Goal: Transaction & Acquisition: Purchase product/service

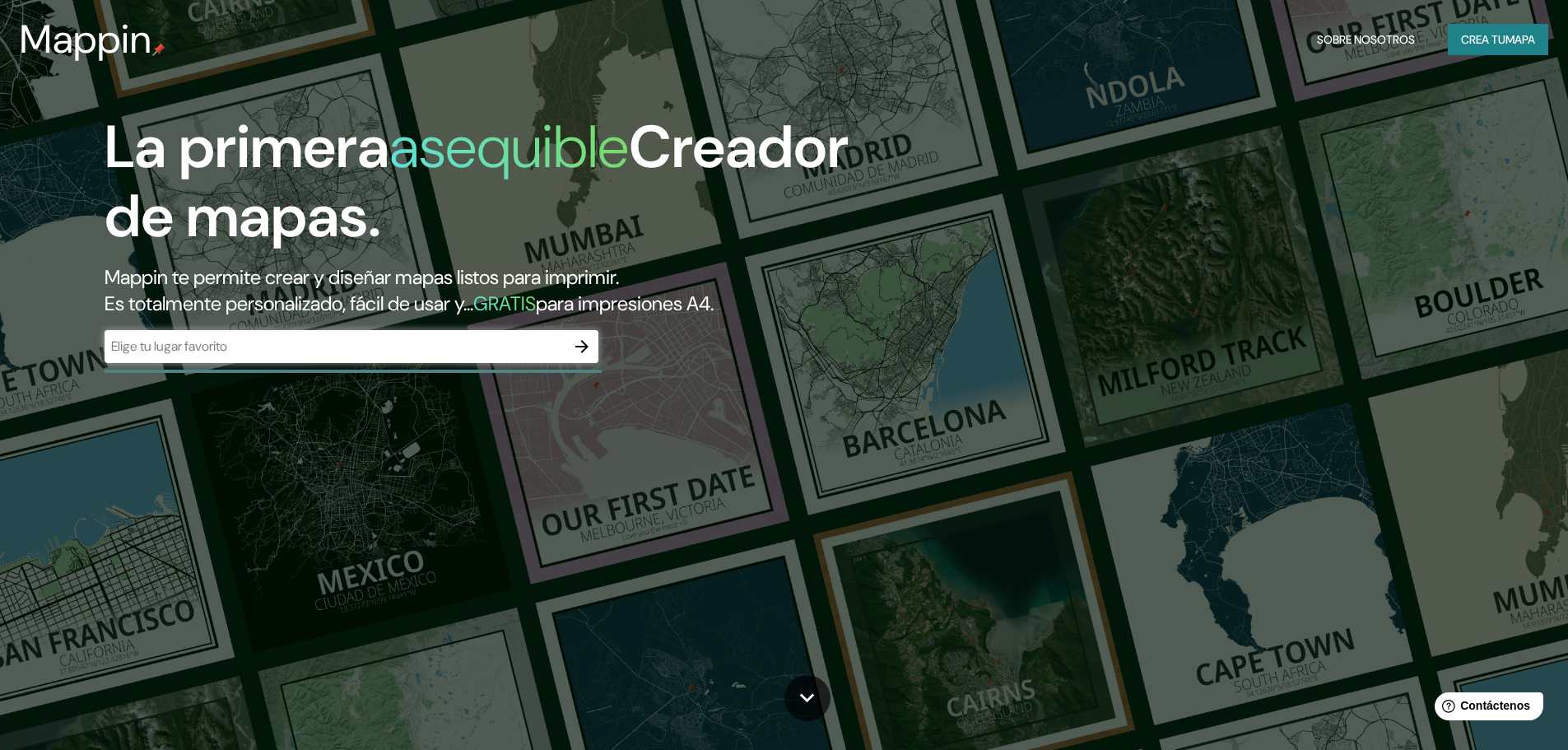
click at [359, 359] on div "​" at bounding box center [351, 346] width 494 height 33
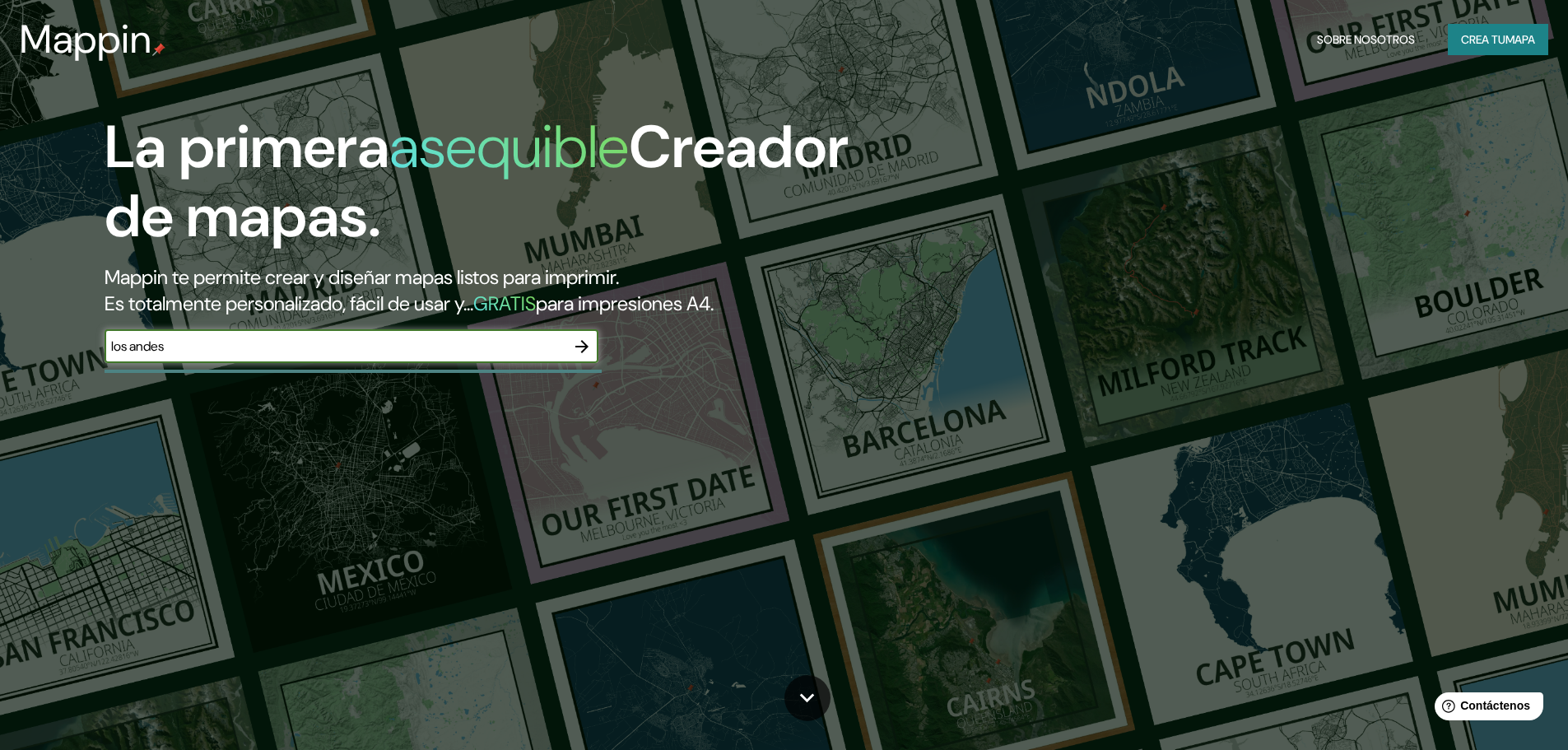
drag, startPoint x: 334, startPoint y: 344, endPoint x: 21, endPoint y: 344, distance: 313.0
click at [21, 344] on div "La primera asequible Creador de mapas. Mappin te permite crear y diseñar mapas …" at bounding box center [784, 375] width 1568 height 750
type input "N"
click at [1487, 31] on font "Crea tu" at bounding box center [1483, 39] width 45 height 21
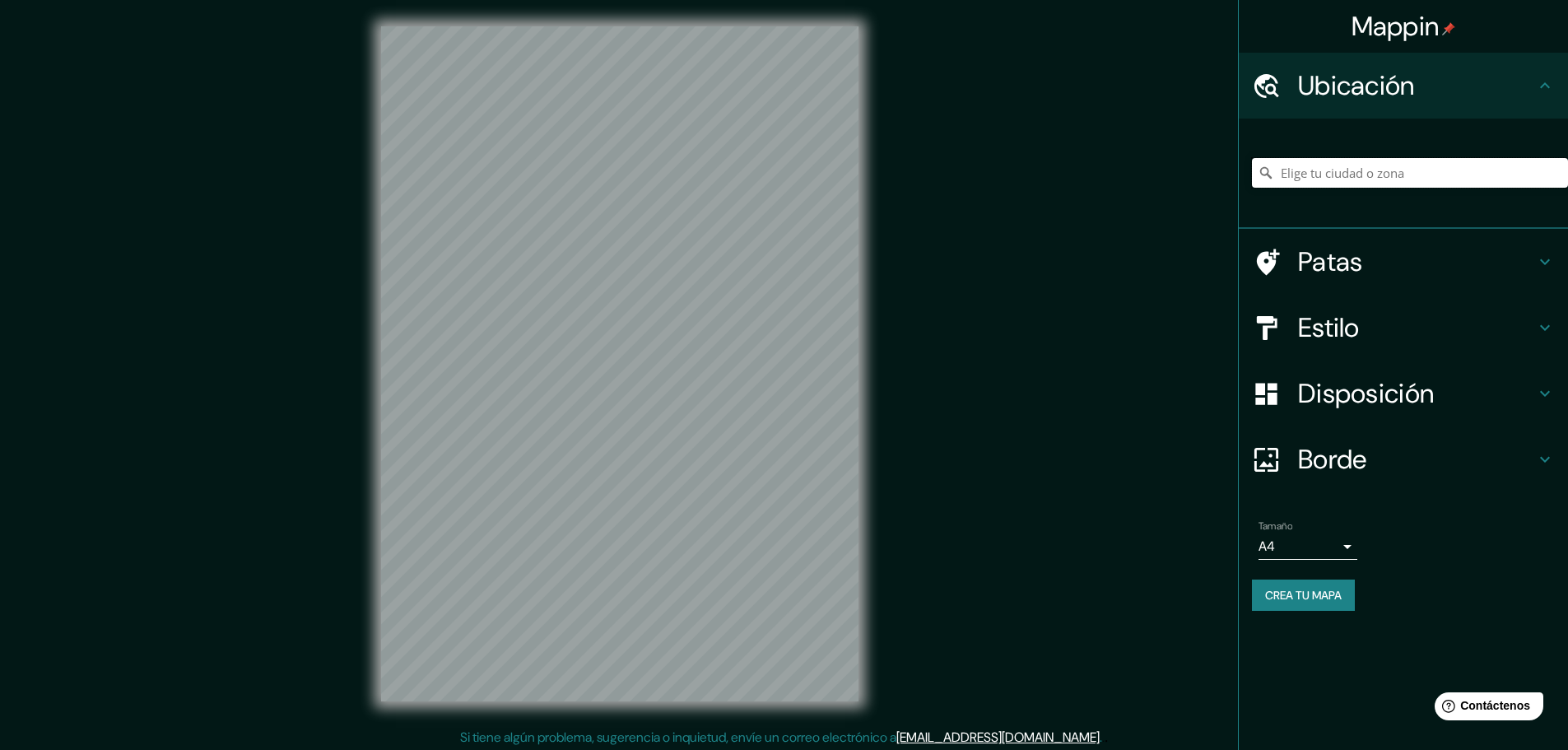
click at [1342, 165] on input "Elige tu ciudad o zona" at bounding box center [1409, 172] width 316 height 29
drag, startPoint x: 1460, startPoint y: 174, endPoint x: 1064, endPoint y: 177, distance: 396.0
click at [1064, 177] on div "Mappin Ubicación [GEOGRAPHIC_DATA], [GEOGRAPHIC_DATA], [GEOGRAPHIC_DATA] Patas …" at bounding box center [784, 377] width 1568 height 754
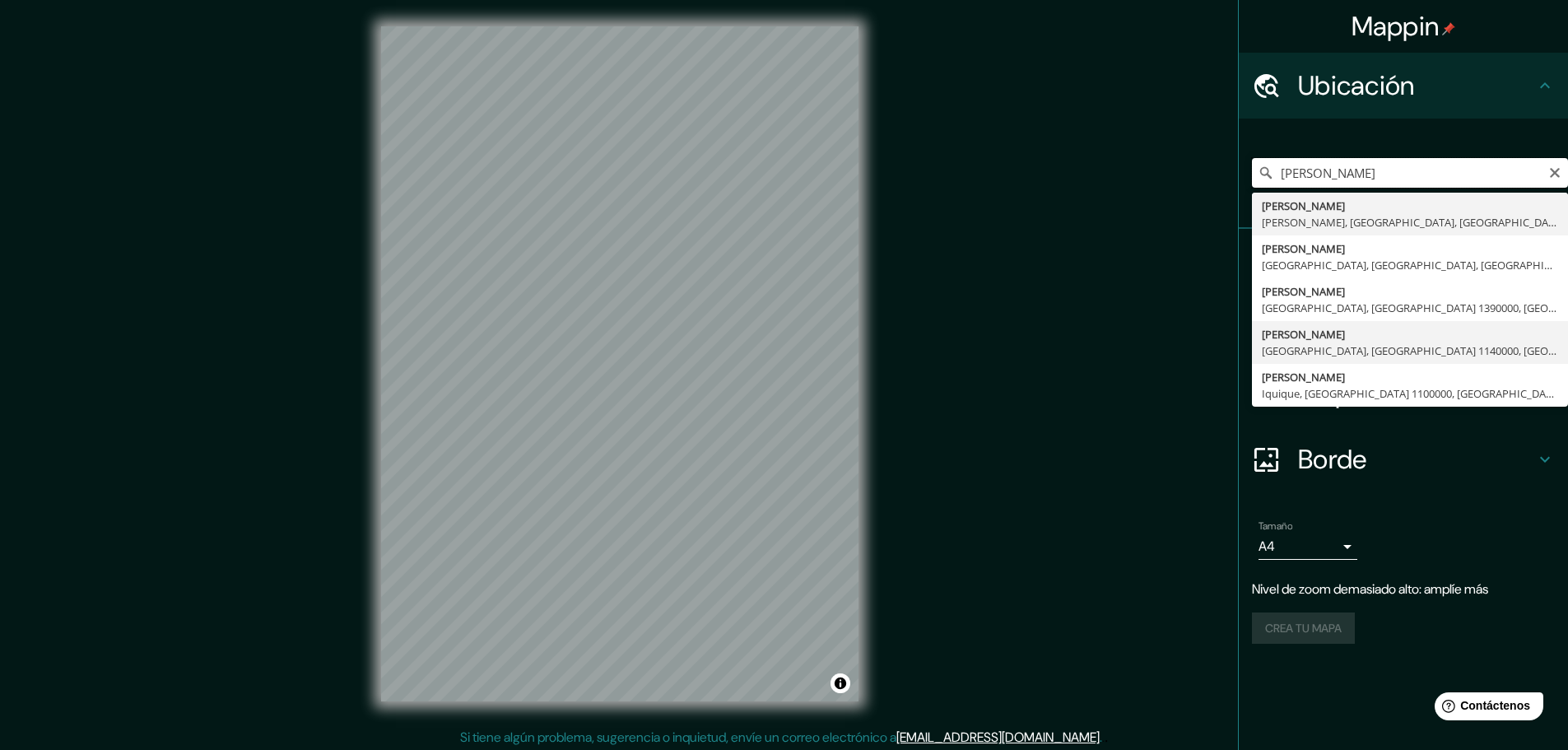
scroll to position [4, 0]
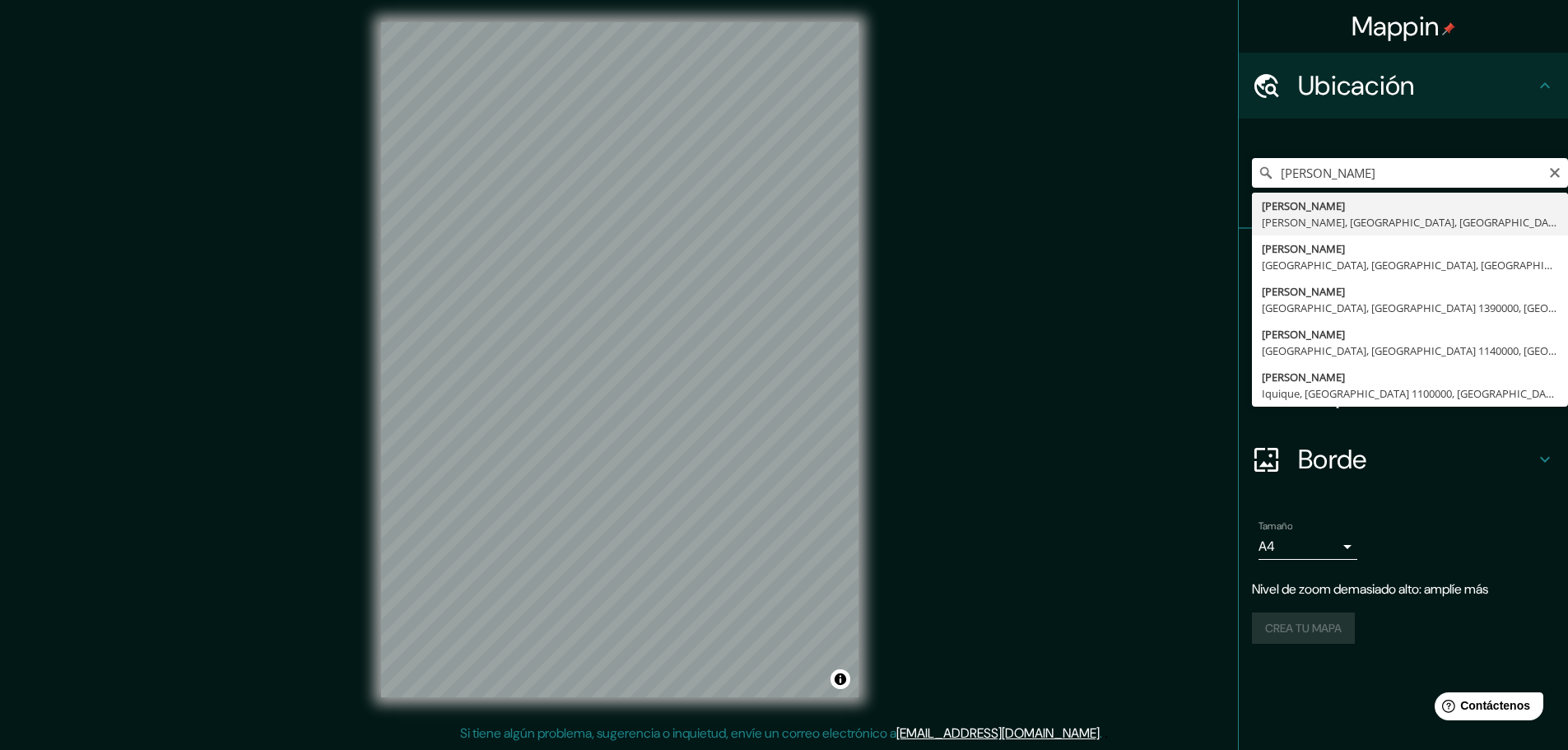
type input "[PERSON_NAME], [GEOGRAPHIC_DATA], [GEOGRAPHIC_DATA], [GEOGRAPHIC_DATA]"
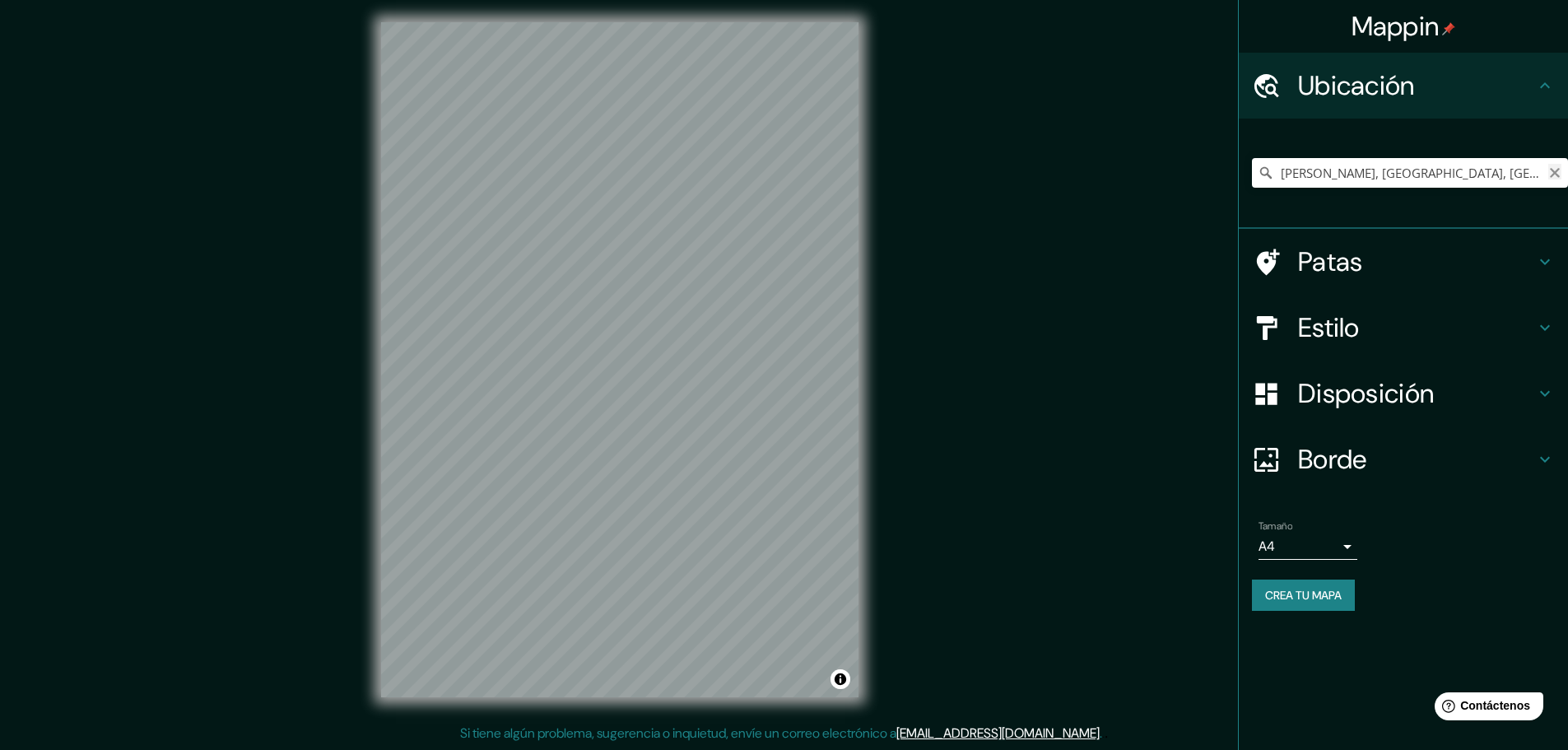
click at [1554, 176] on icon "Claro" at bounding box center [1555, 173] width 13 height 13
type input "[GEOGRAPHIC_DATA]"
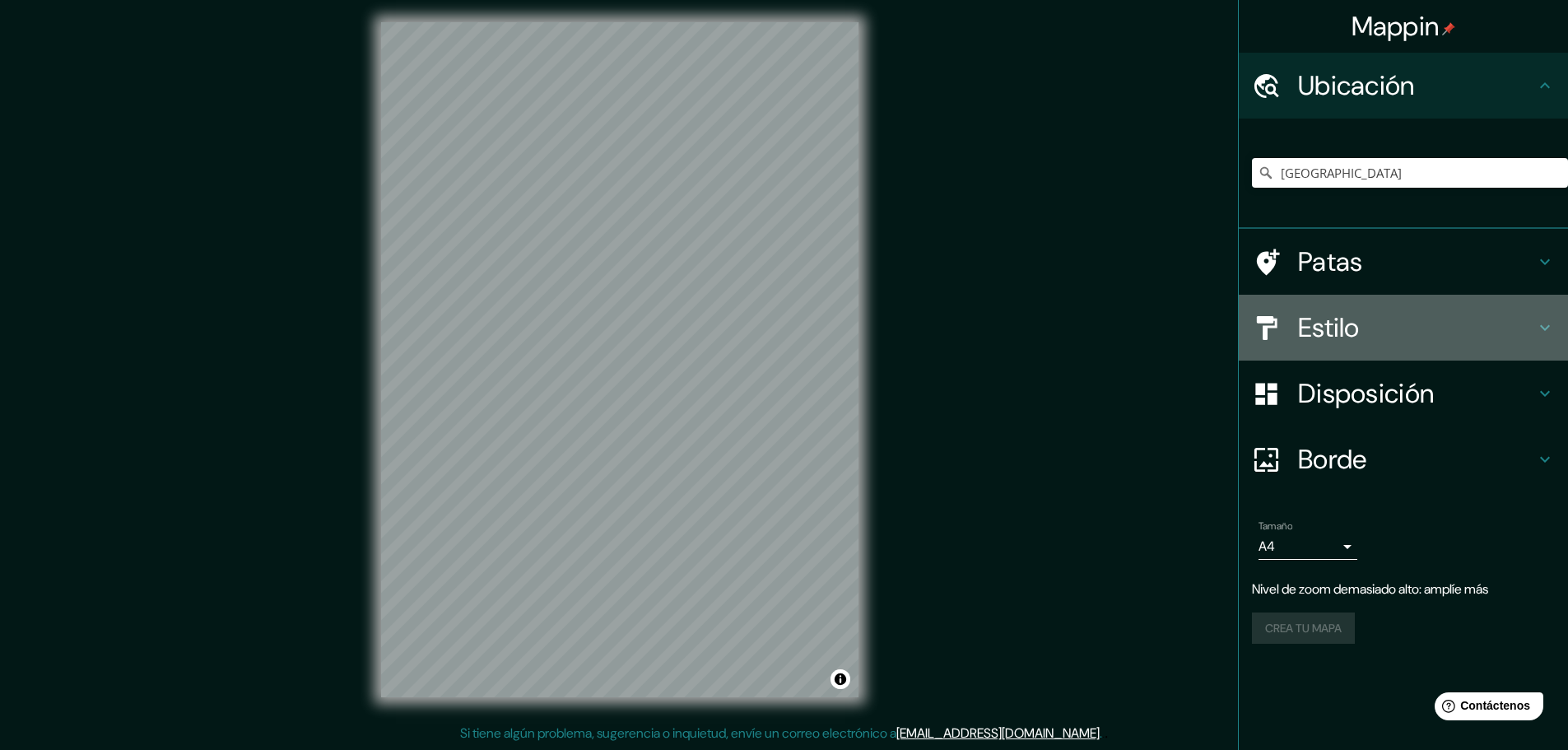
click at [1539, 326] on icon at bounding box center [1545, 327] width 20 height 20
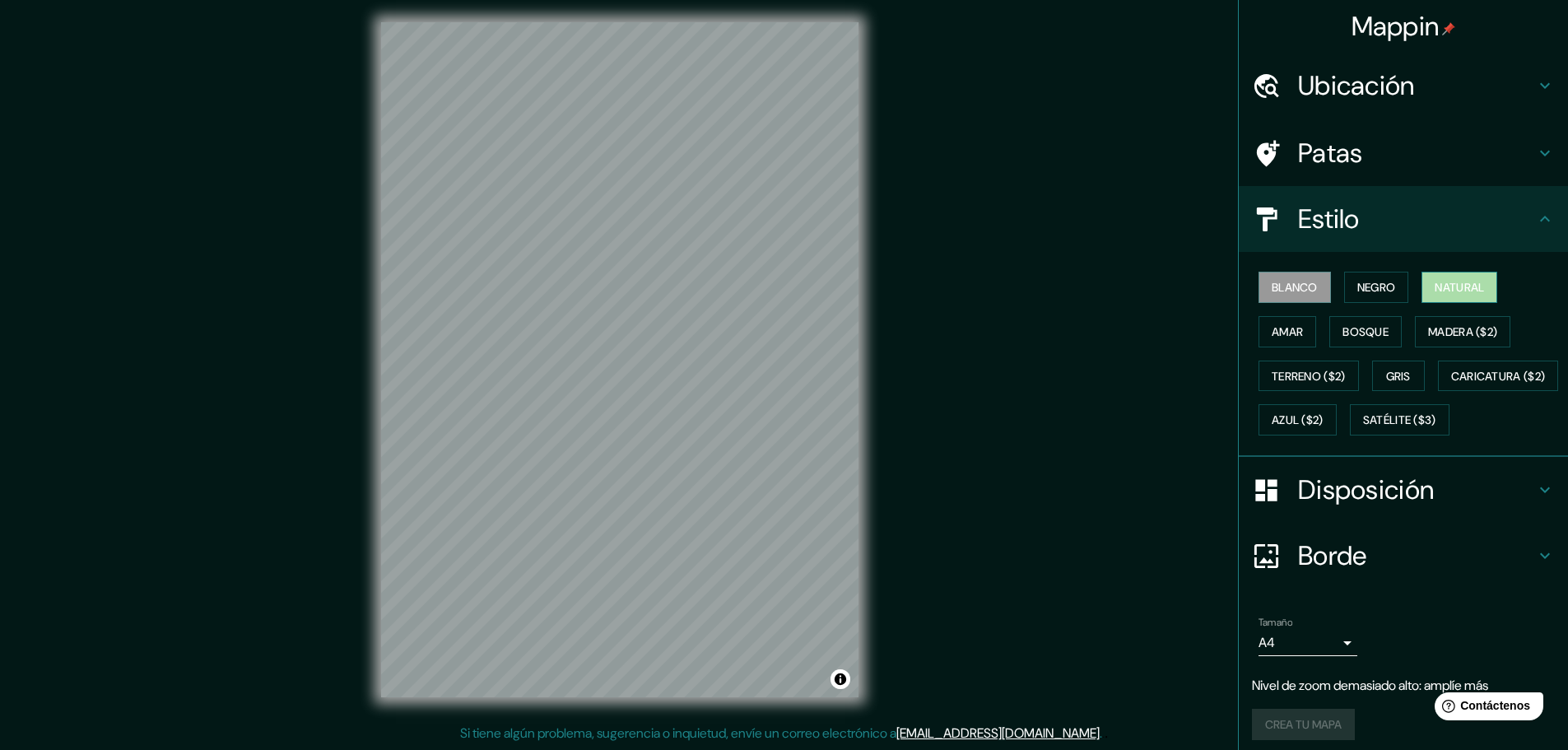
click at [1443, 291] on font "Natural" at bounding box center [1458, 287] width 49 height 15
click at [1271, 331] on font "Amar" at bounding box center [1286, 332] width 31 height 15
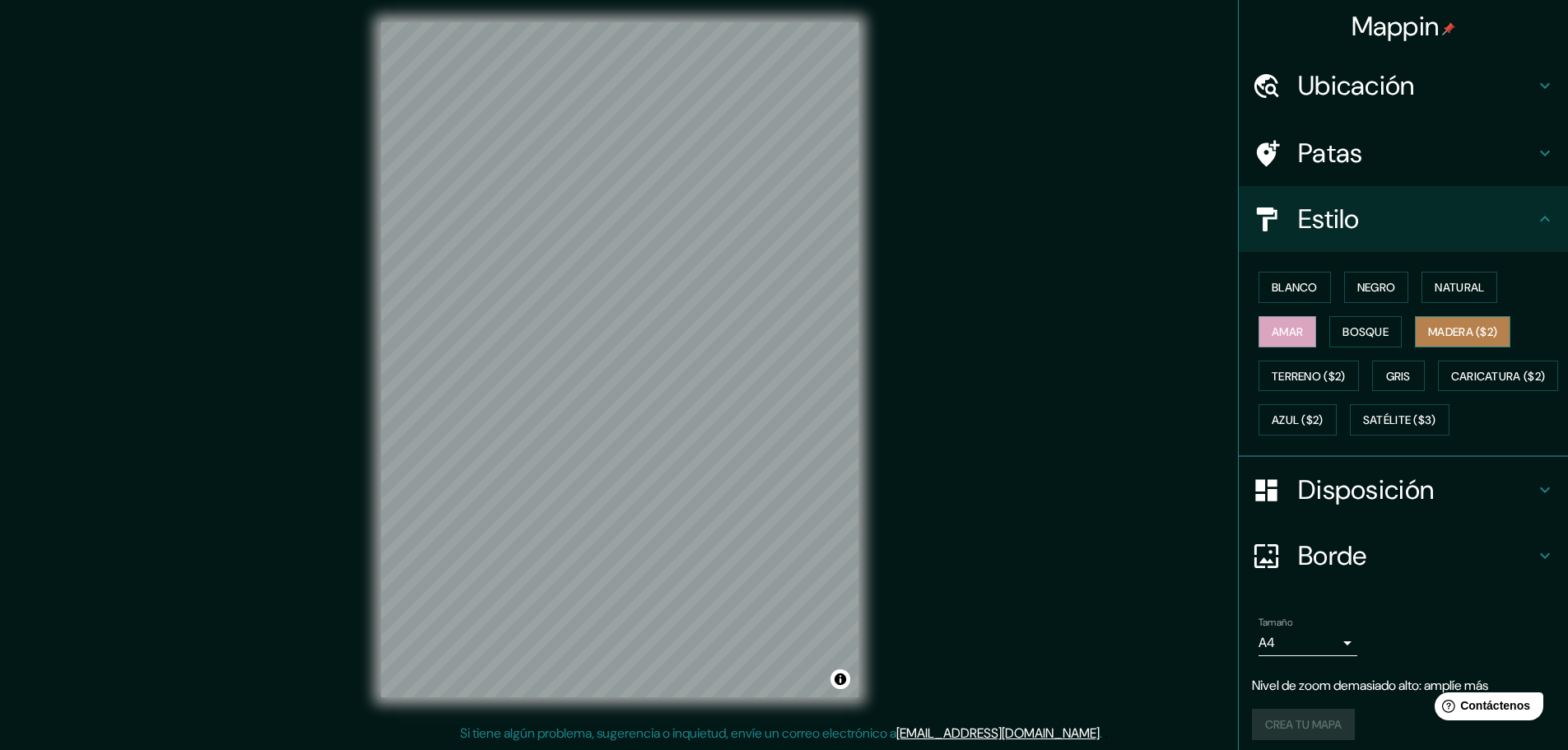
click at [1439, 336] on font "Madera ($2)" at bounding box center [1463, 332] width 70 height 15
click at [1391, 370] on font "Gris" at bounding box center [1399, 376] width 25 height 15
click at [1433, 331] on font "Madera ($2)" at bounding box center [1463, 332] width 70 height 15
click at [1284, 374] on font "Terreno ($2)" at bounding box center [1308, 376] width 74 height 15
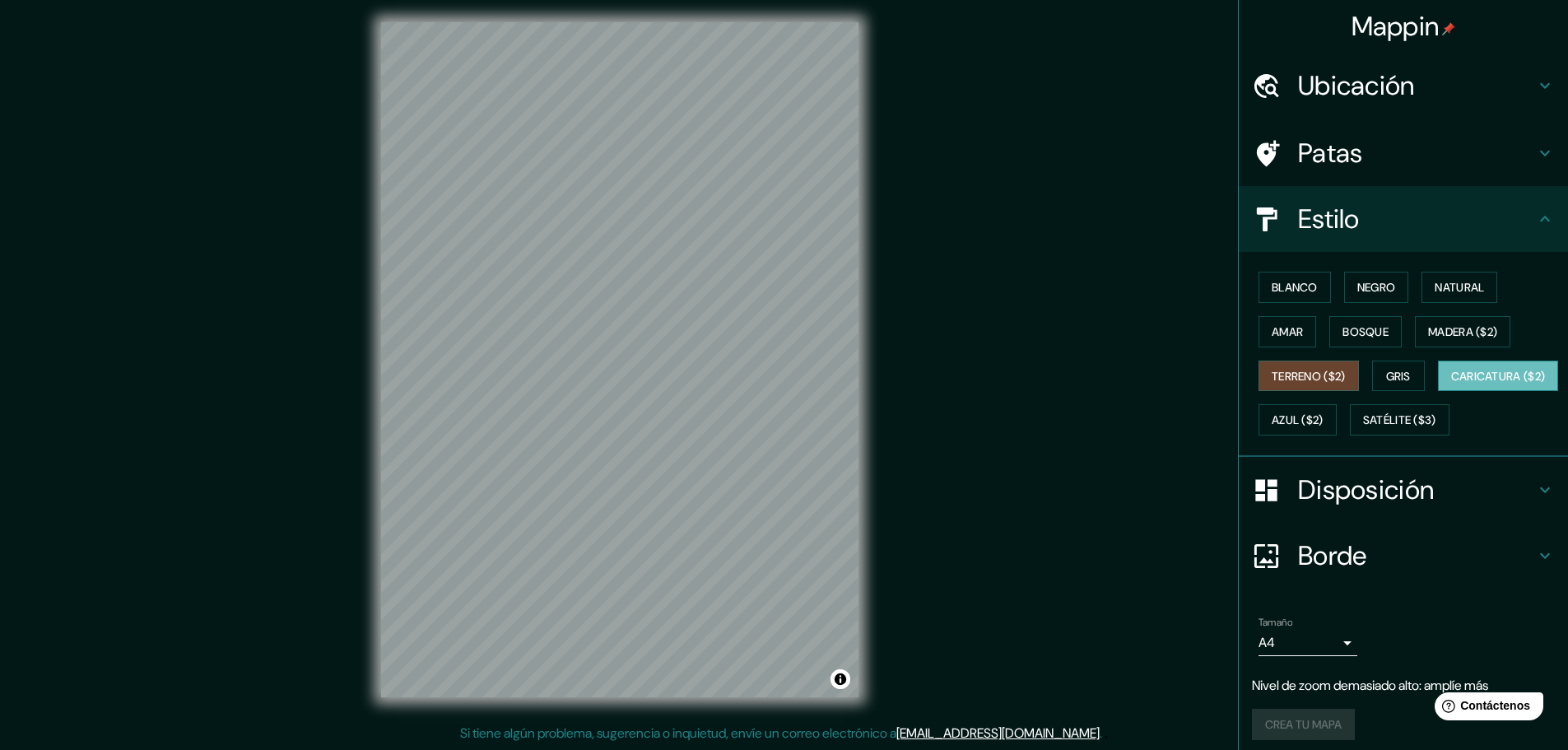
click at [1451, 383] on font "Caricatura ($2)" at bounding box center [1498, 376] width 94 height 15
click at [1449, 284] on font "Natural" at bounding box center [1458, 287] width 49 height 15
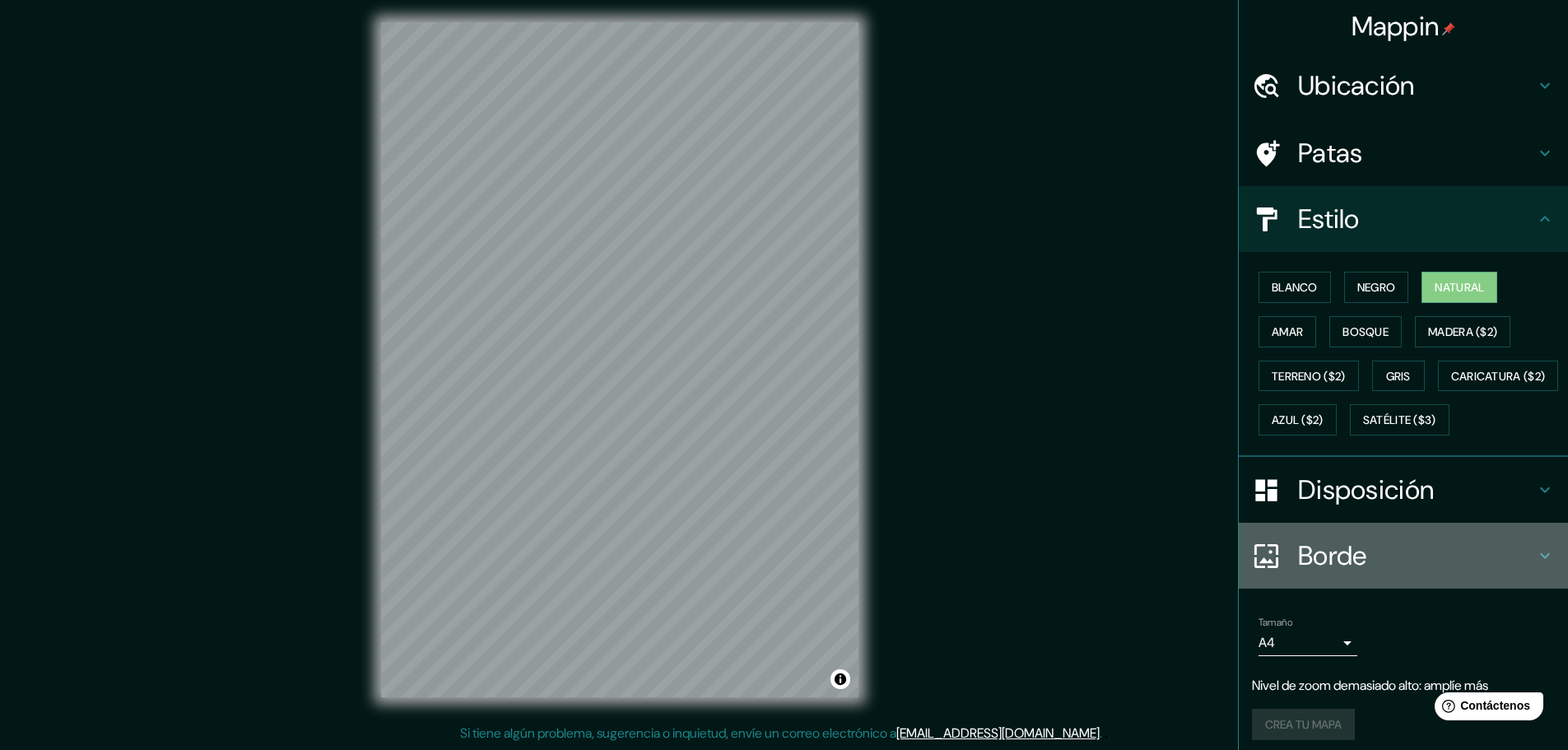
click at [1252, 571] on icon at bounding box center [1266, 556] width 29 height 29
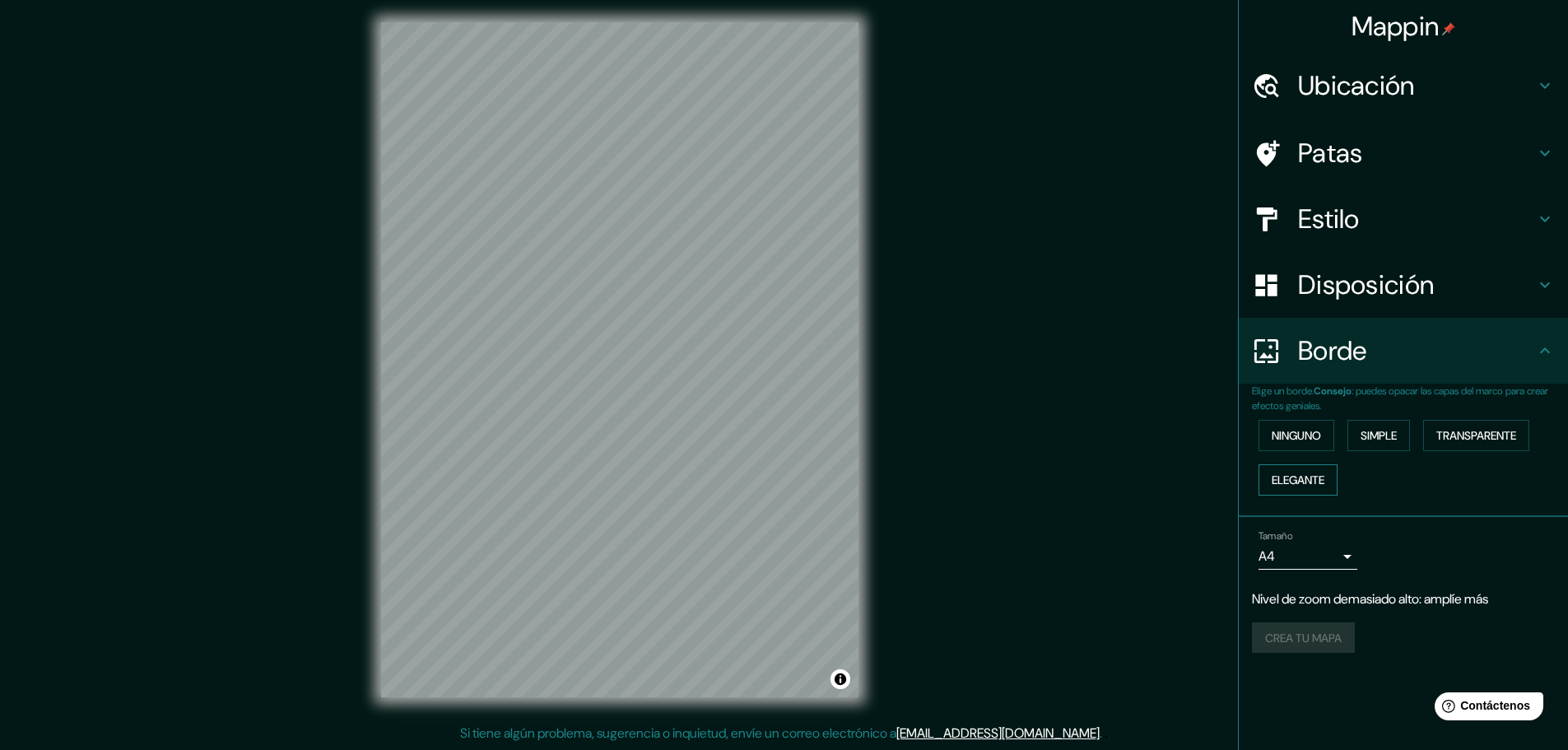
click at [1296, 482] on font "Elegante" at bounding box center [1297, 480] width 53 height 15
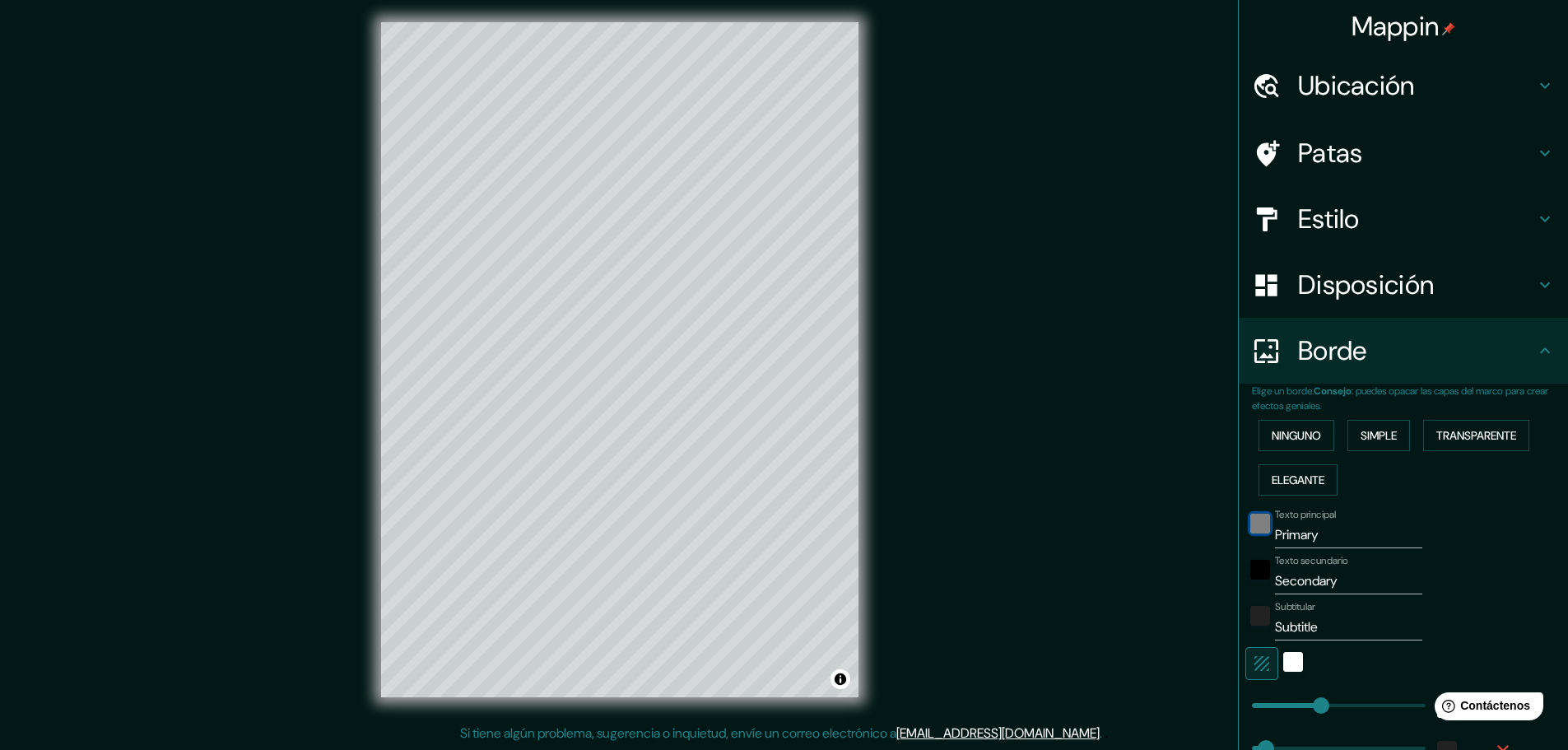
click at [1254, 521] on div "negro" at bounding box center [1260, 523] width 20 height 20
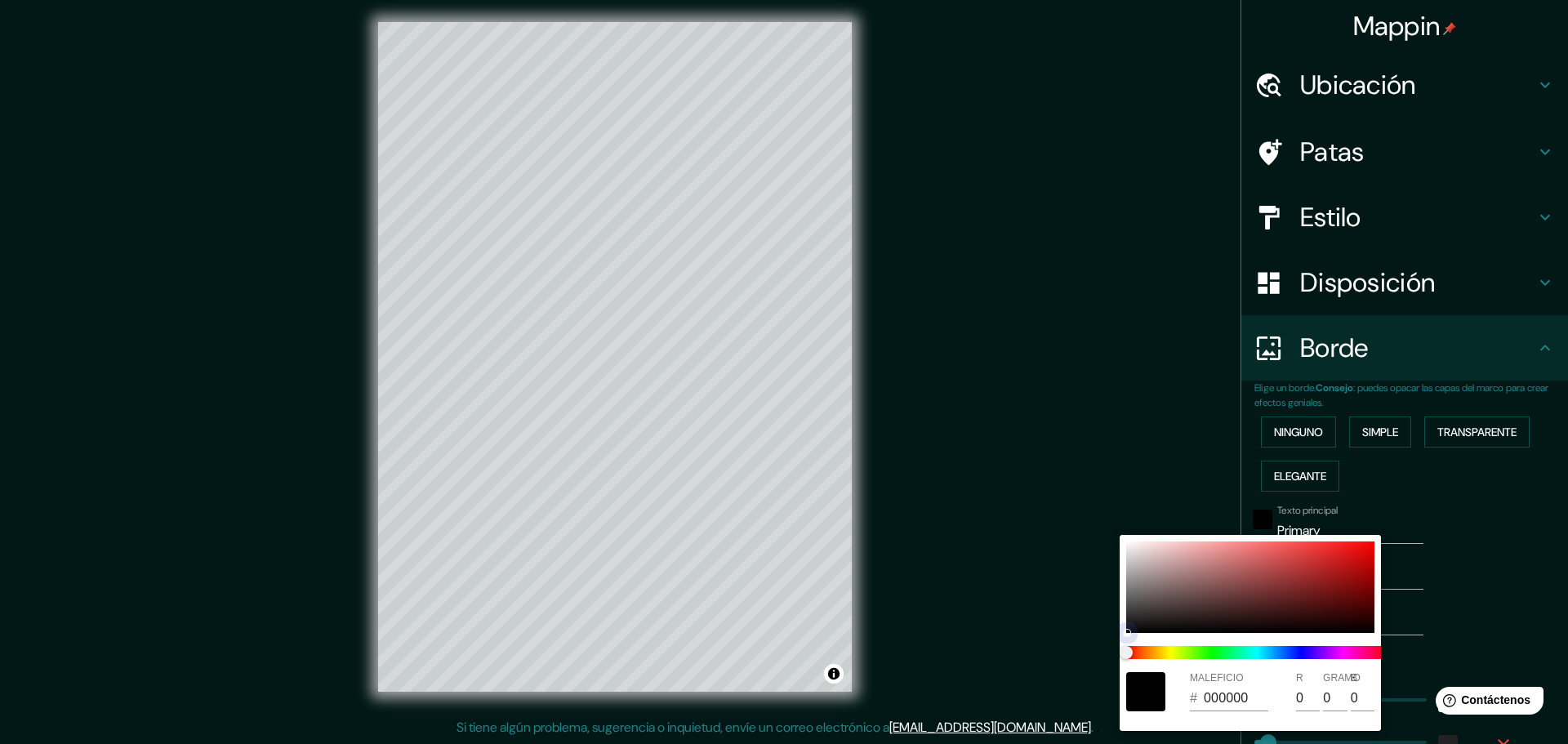
click at [1247, 544] on div at bounding box center [1250, 587] width 249 height 91
type input "46"
type input "23"
type input "F87F7F"
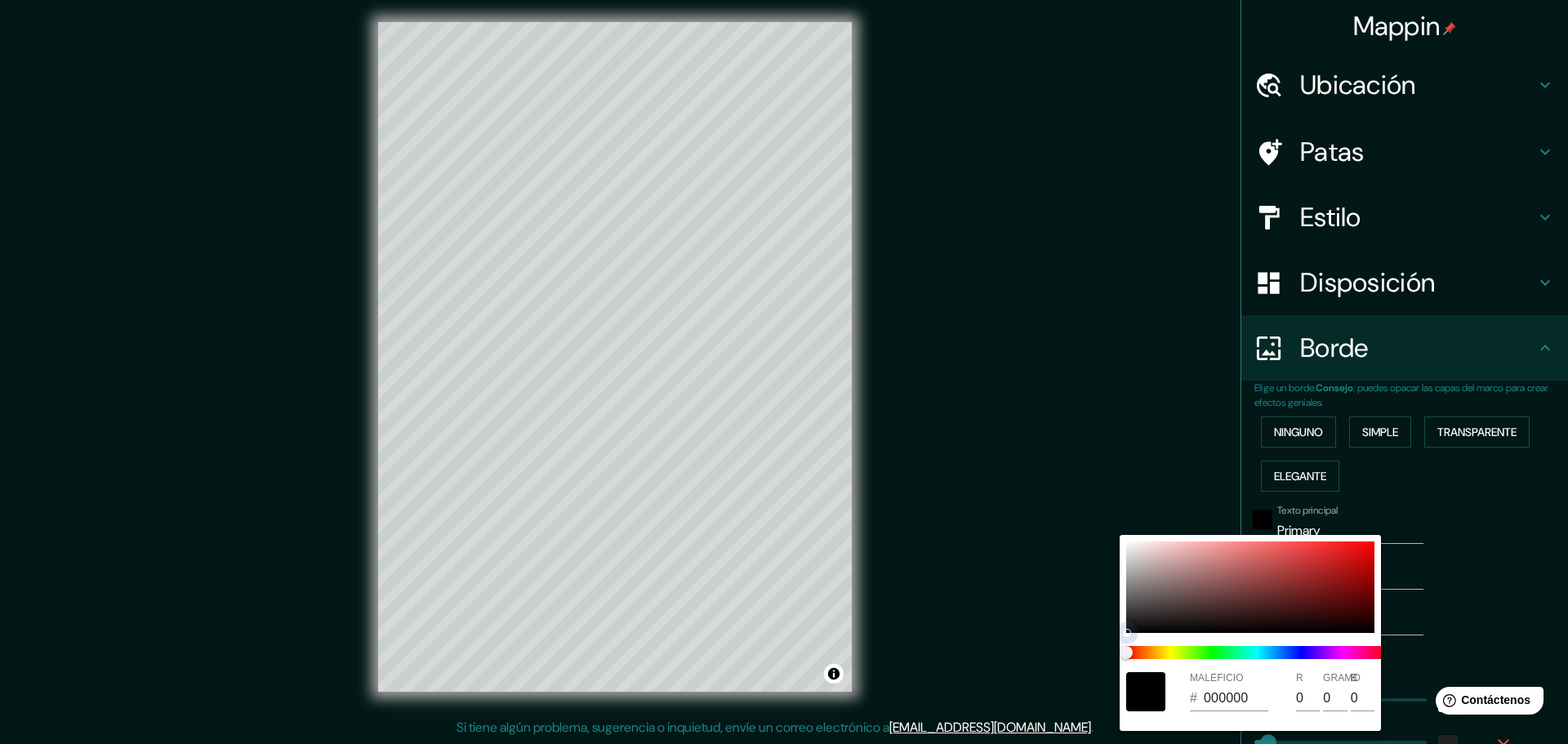
type input "248"
type input "127"
click at [684, 587] on div at bounding box center [784, 372] width 1568 height 744
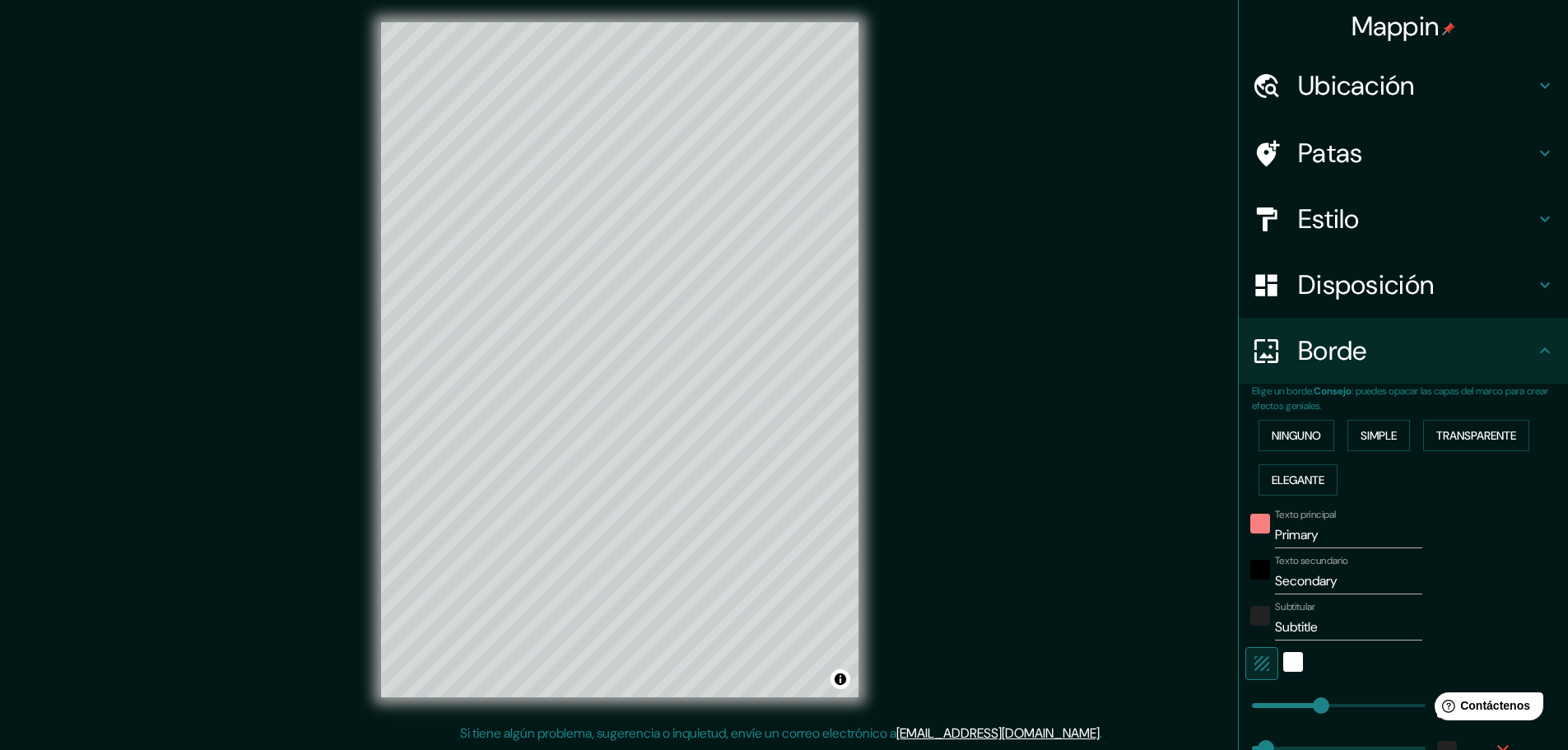
click at [1288, 542] on input "Primary" at bounding box center [1348, 535] width 147 height 27
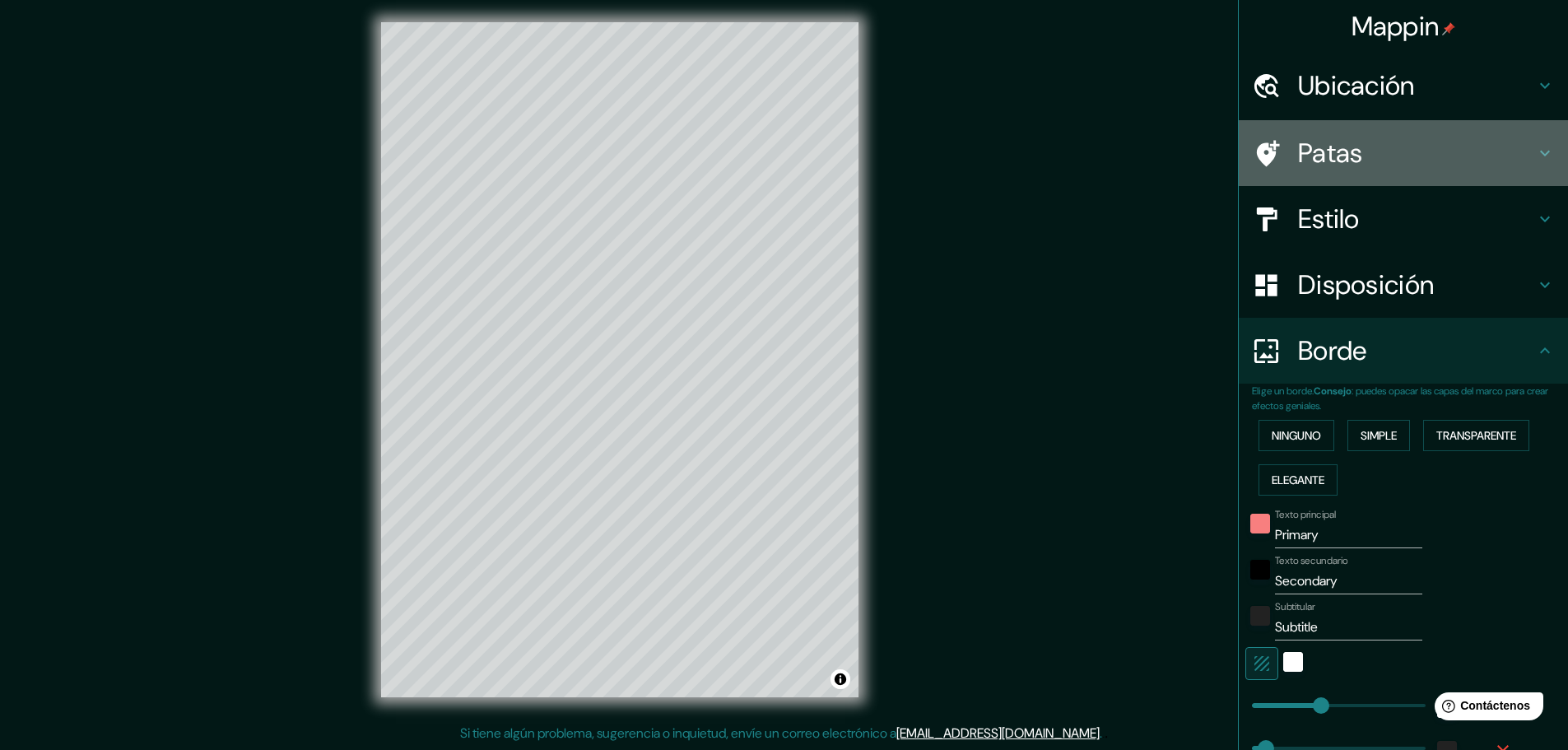
click at [1298, 160] on font "Patas" at bounding box center [1330, 152] width 65 height 35
type input "46"
type input "23"
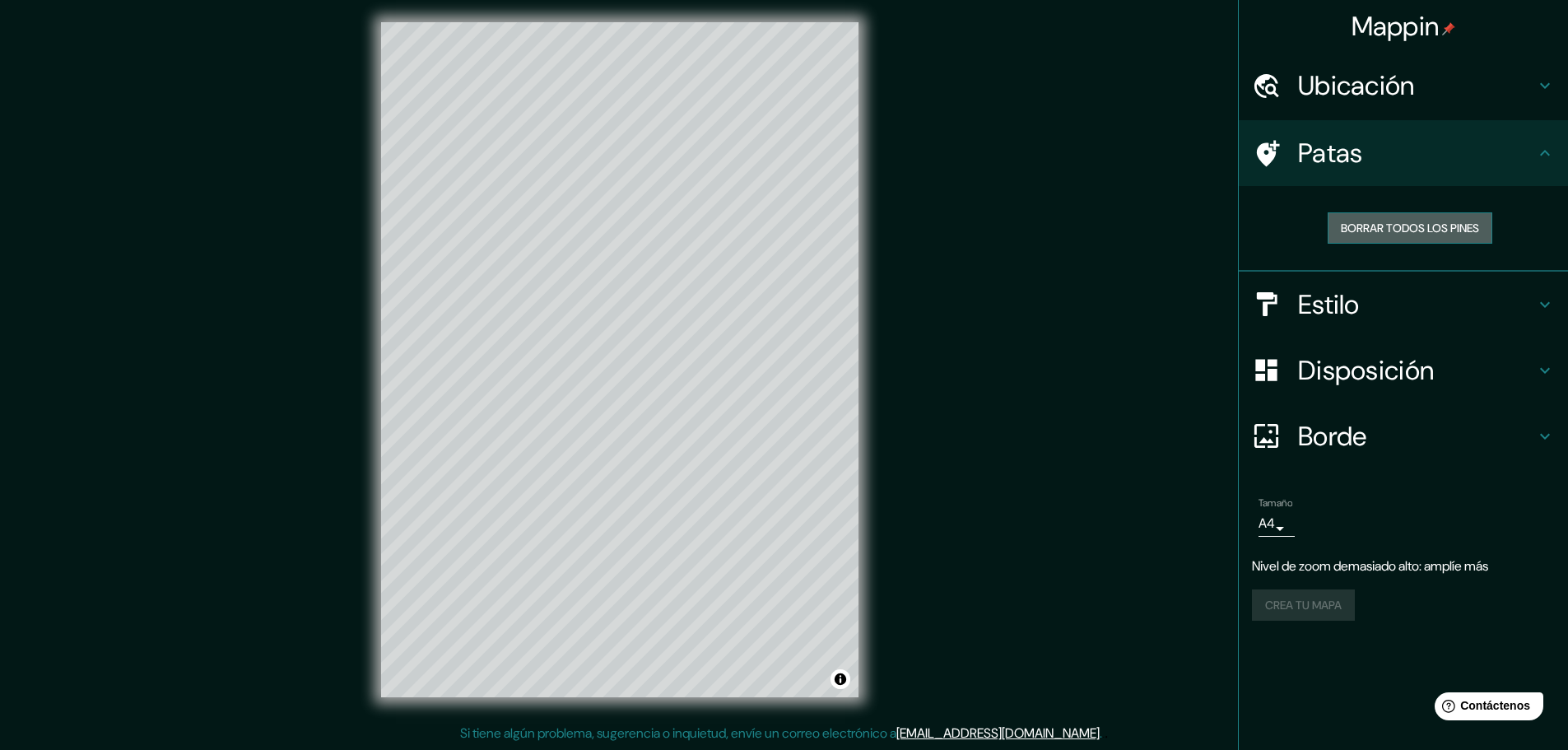
click at [1349, 225] on font "Borrar todos los pines" at bounding box center [1409, 227] width 138 height 15
click at [1356, 226] on font "Borrar todos los pines" at bounding box center [1409, 227] width 138 height 15
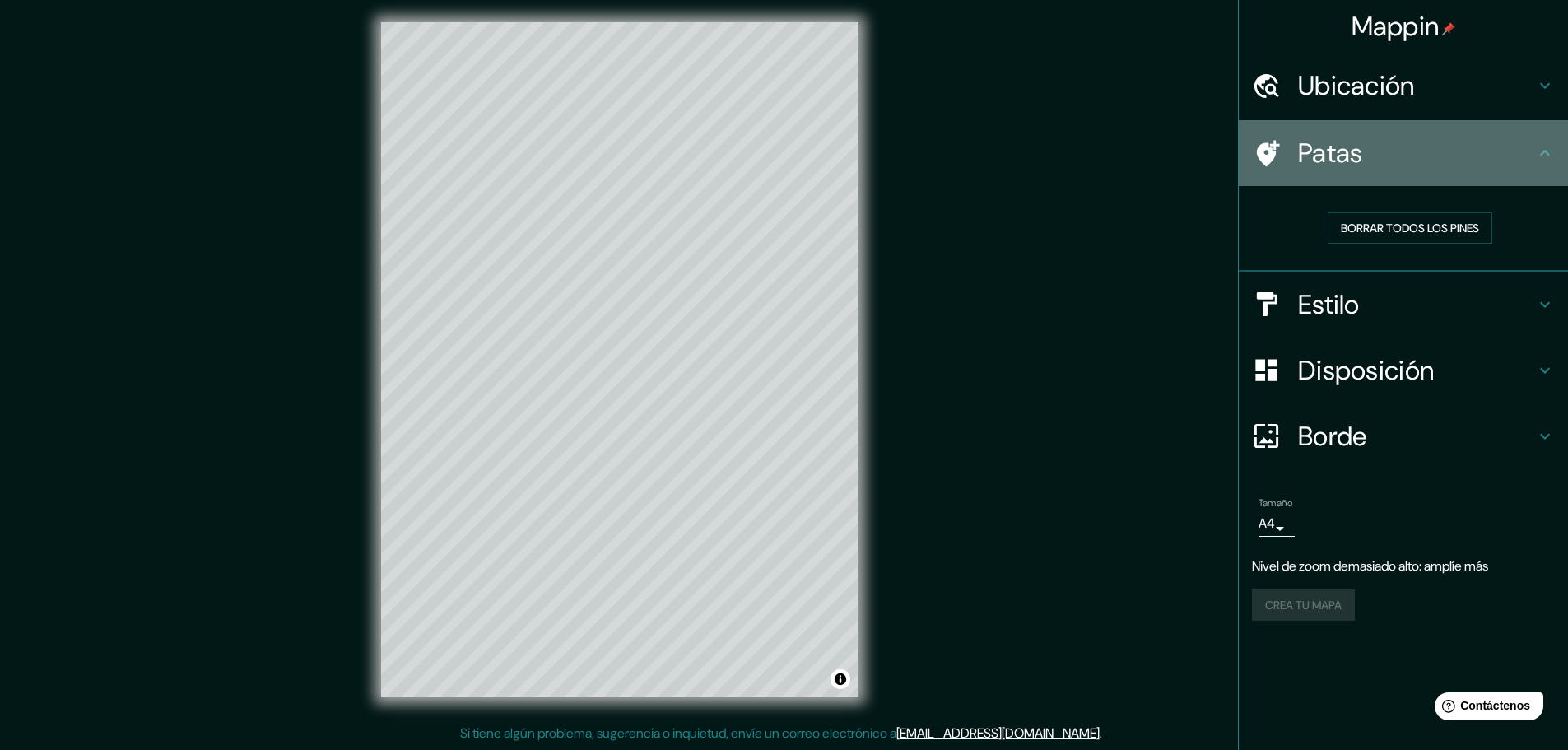
click at [1335, 167] on font "Patas" at bounding box center [1330, 152] width 65 height 35
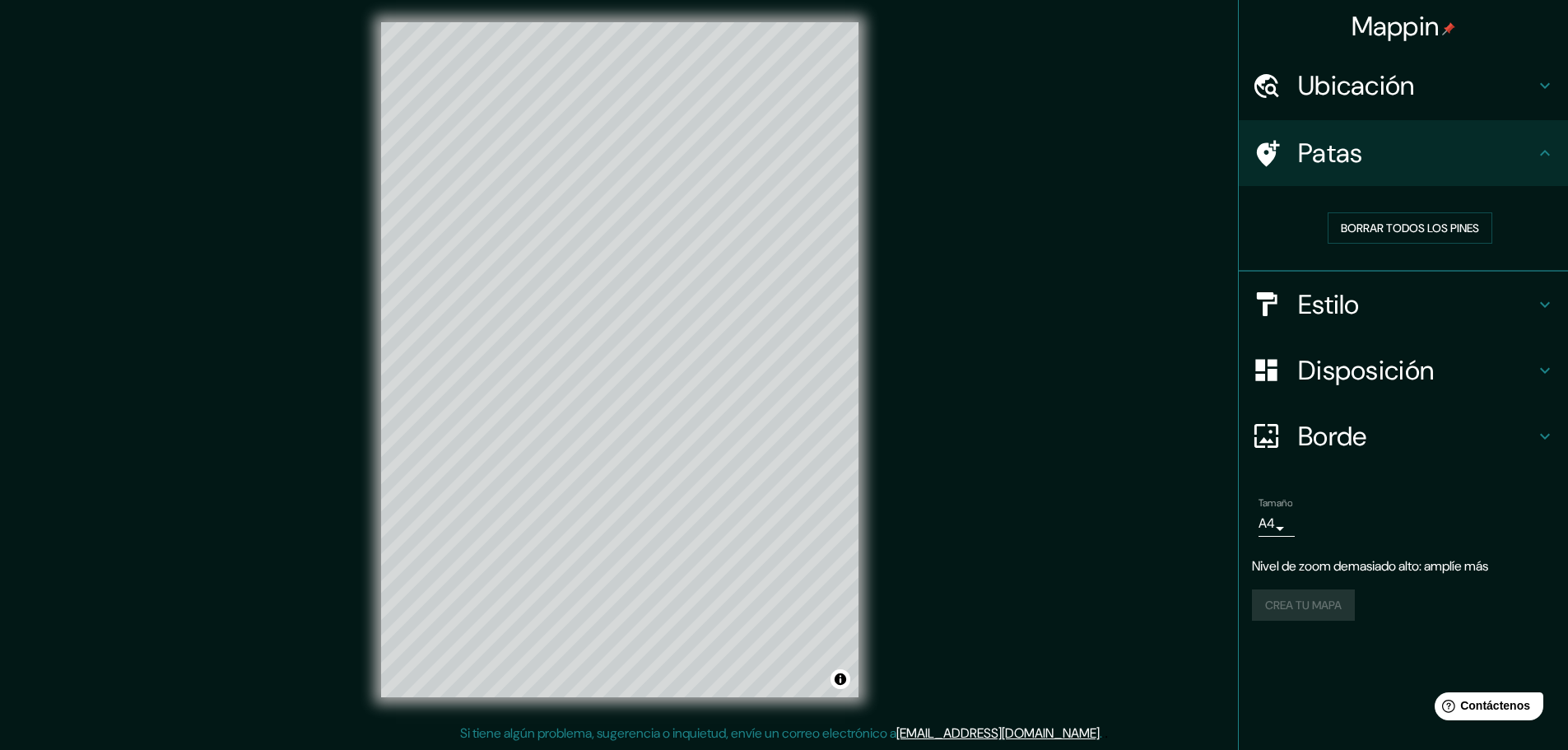
click at [1457, 89] on h4 "Ubicación" at bounding box center [1416, 86] width 237 height 33
type input "46"
type input "23"
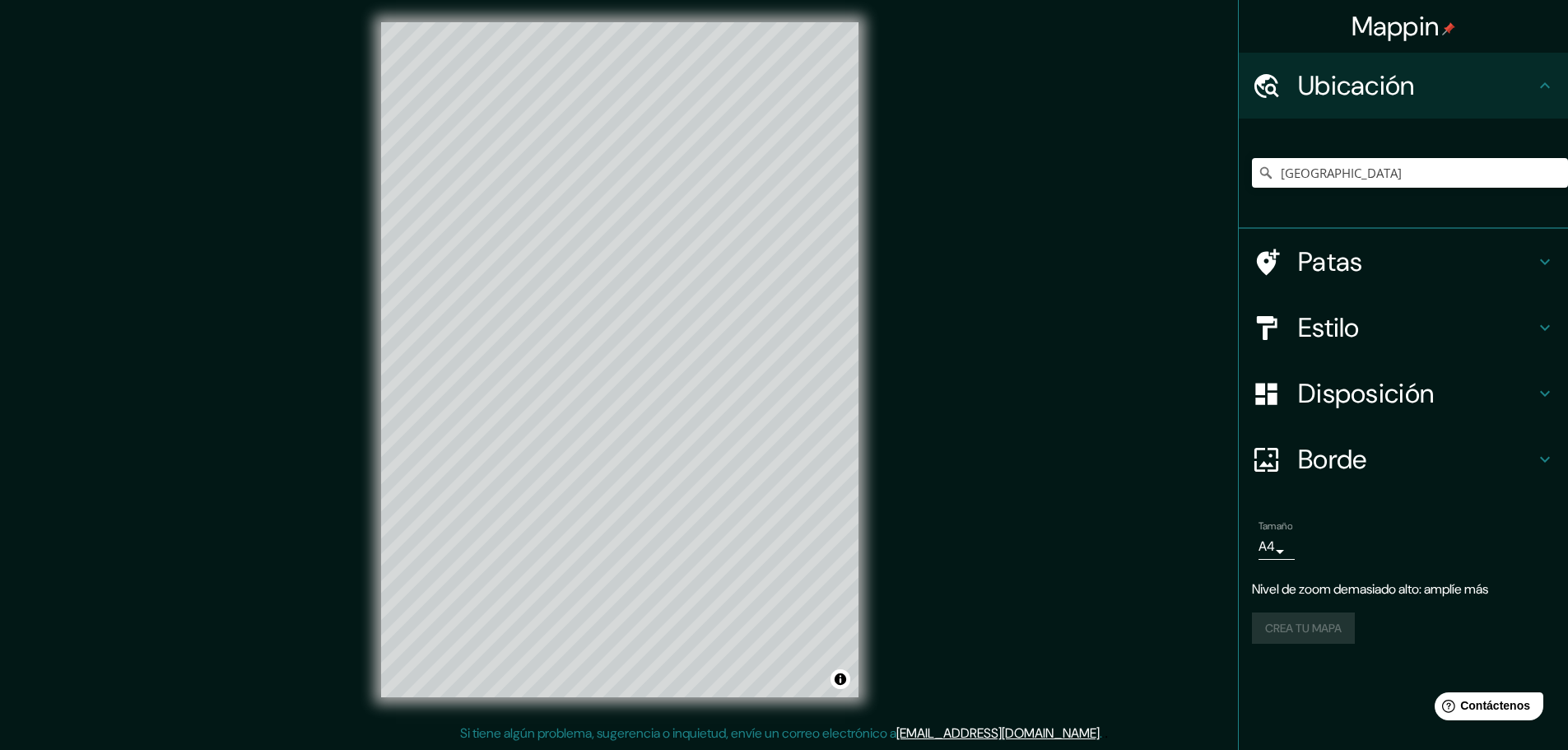
click at [1272, 252] on icon at bounding box center [1266, 262] width 29 height 29
type input "46"
type input "23"
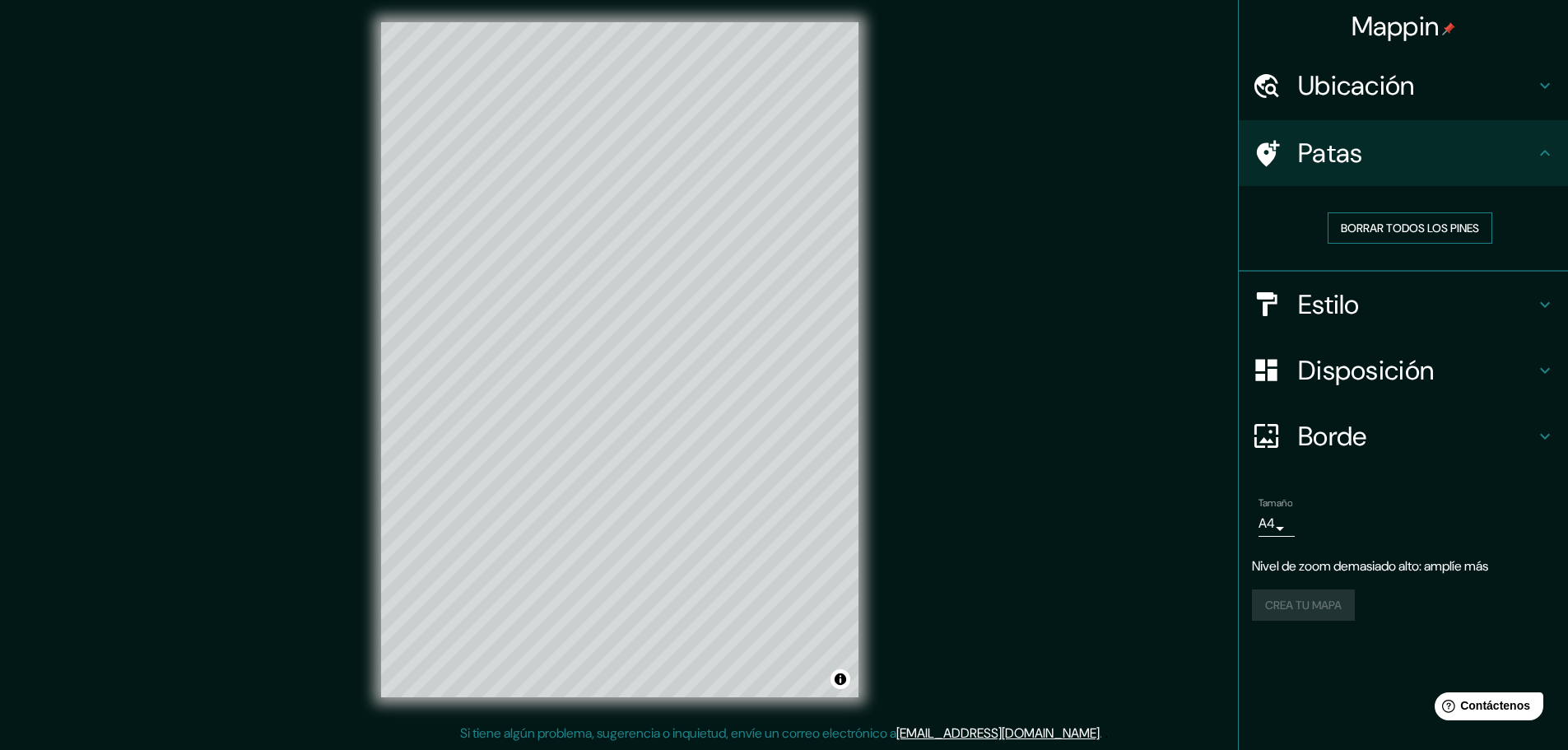
click at [1388, 231] on font "Borrar todos los pines" at bounding box center [1409, 227] width 138 height 15
click at [1277, 526] on body "Mappin Ubicación [GEOGRAPHIC_DATA] [GEOGRAPHIC_DATA] [GEOGRAPHIC_DATA] [GEOGRAP…" at bounding box center [784, 370] width 1568 height 750
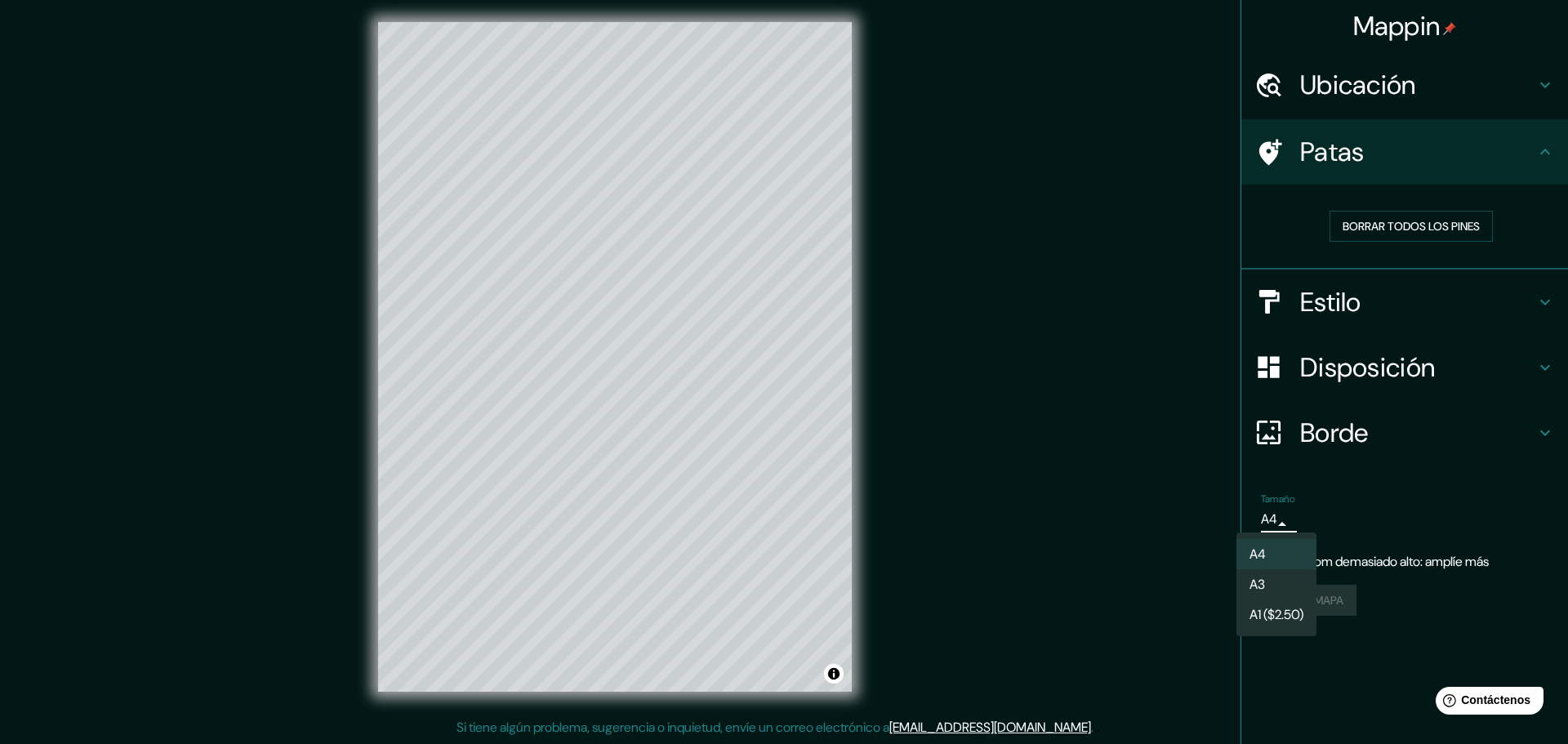
click at [1262, 586] on font "A3" at bounding box center [1258, 584] width 16 height 17
type input "a4"
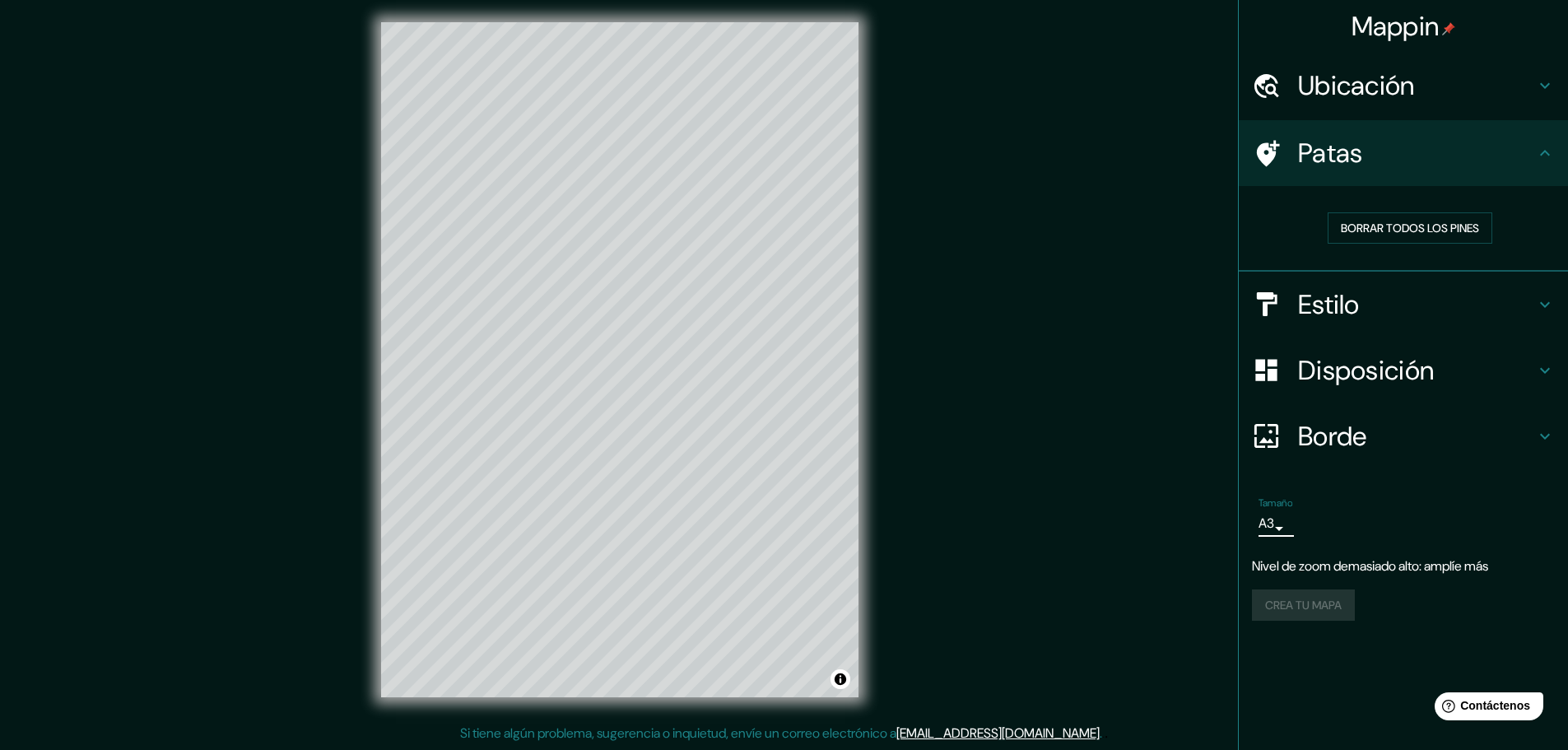
click at [1373, 378] on font "Disposición" at bounding box center [1366, 370] width 135 height 35
type input "46"
type input "23"
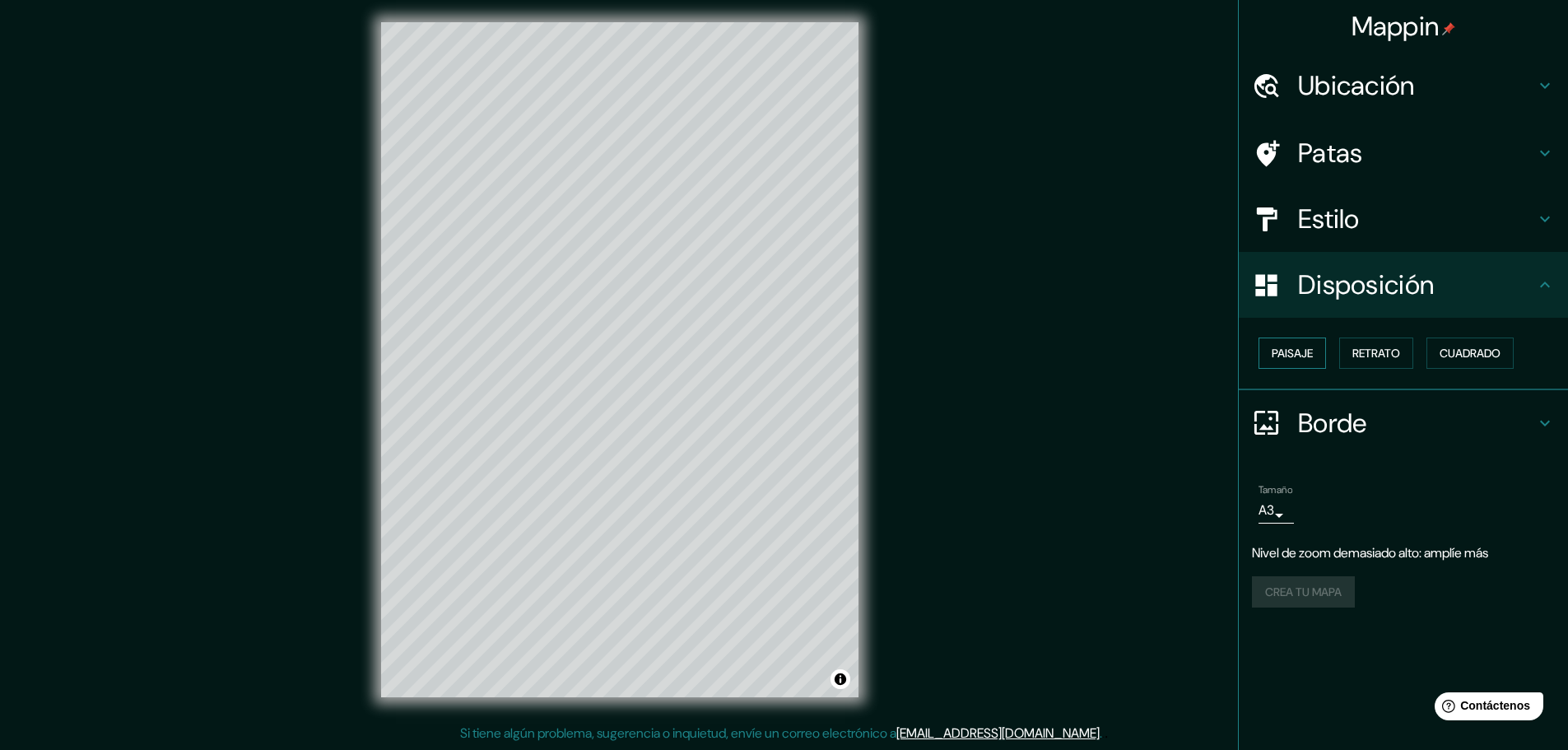
click at [1284, 358] on font "Paisaje" at bounding box center [1292, 353] width 41 height 15
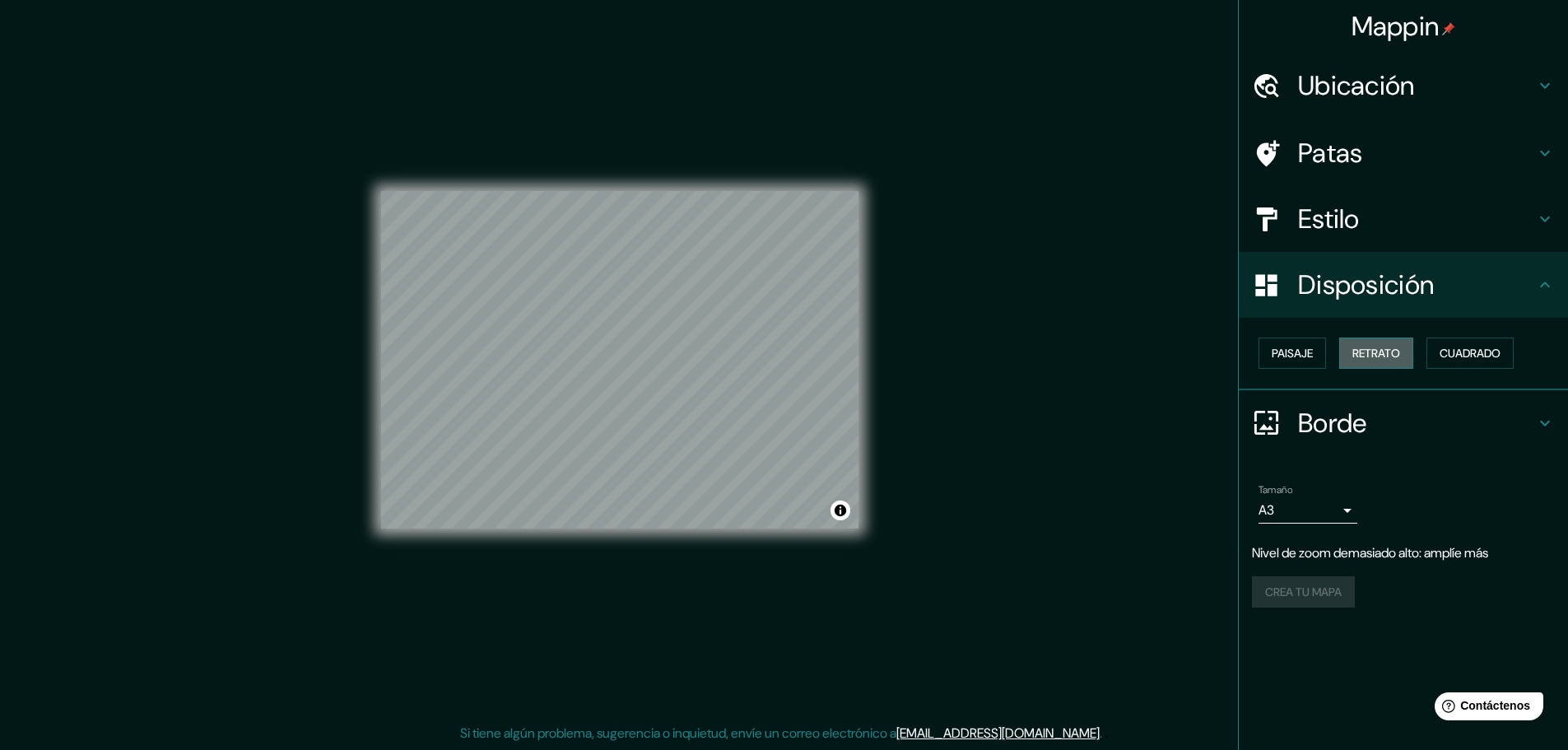
click at [1375, 353] on font "Retrato" at bounding box center [1376, 353] width 48 height 15
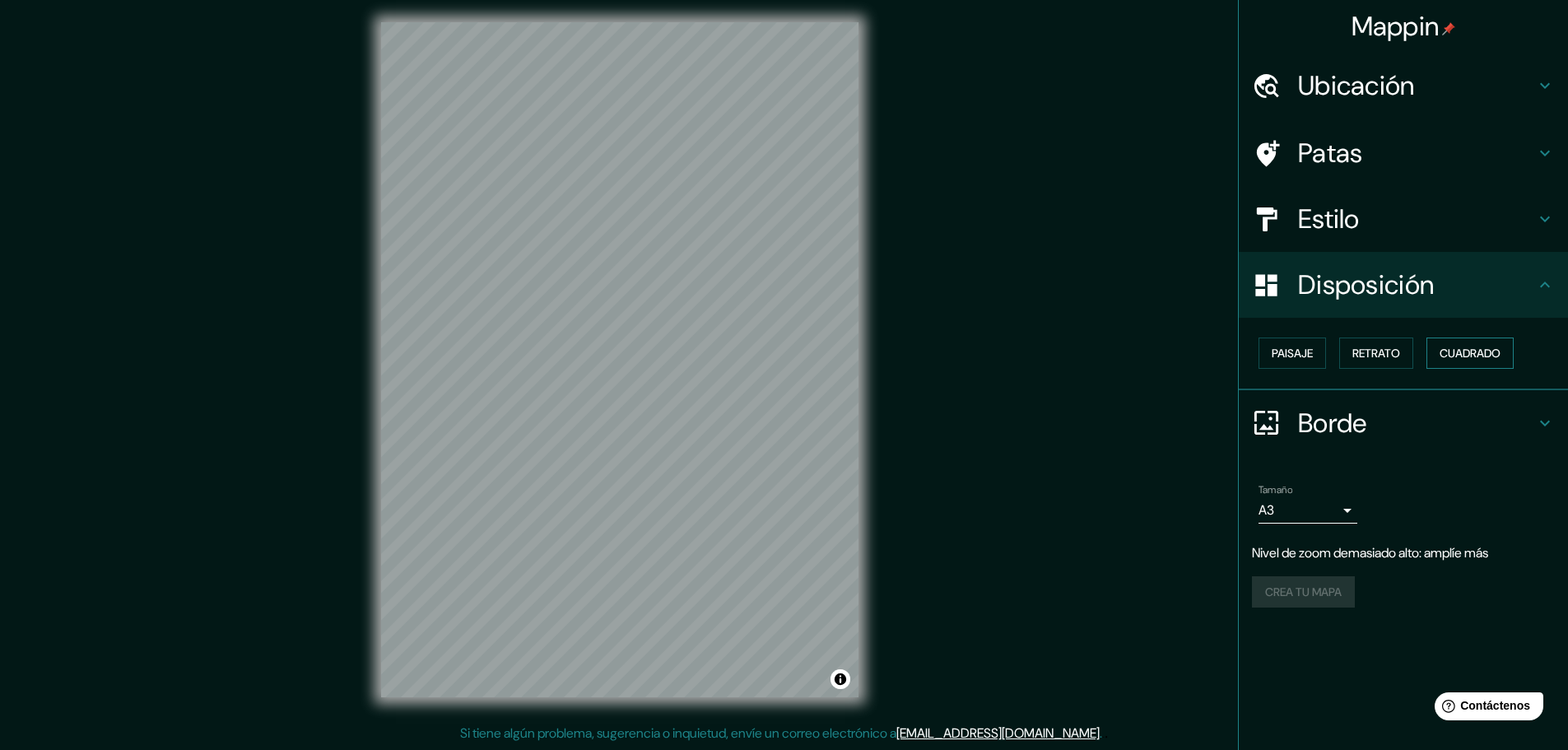
click at [1462, 356] on font "Cuadrado" at bounding box center [1470, 353] width 61 height 15
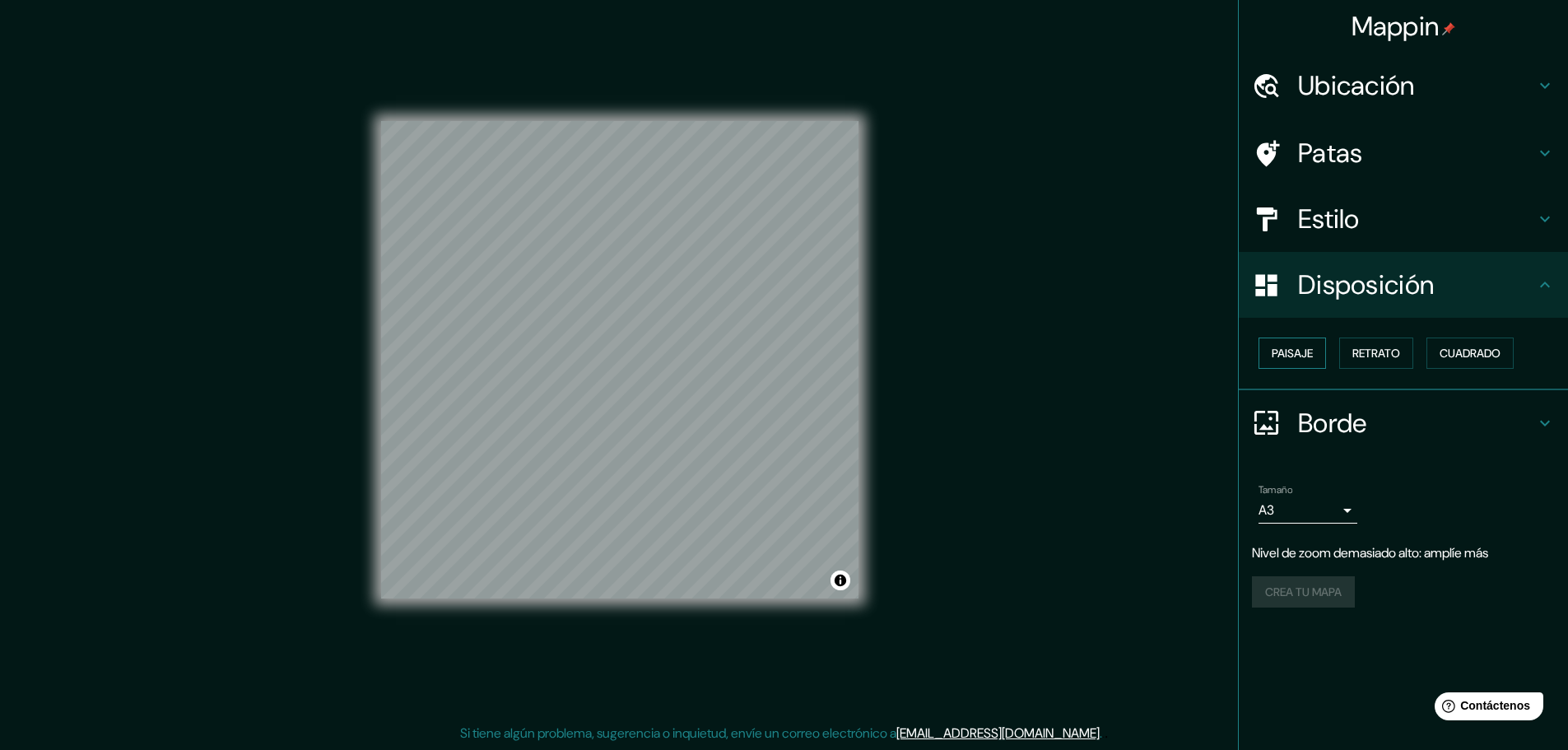
click at [1296, 352] on font "Paisaje" at bounding box center [1292, 353] width 41 height 15
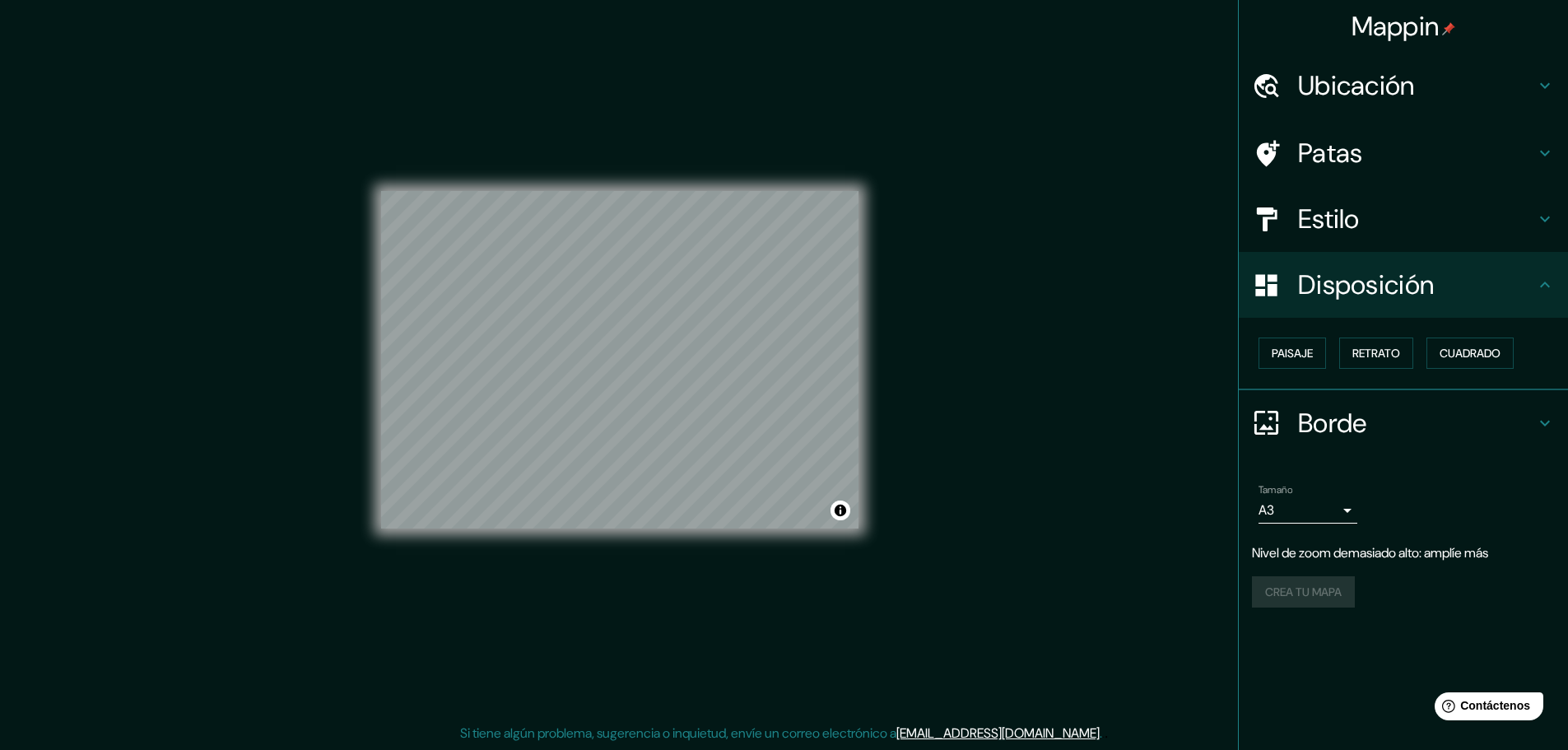
click at [1549, 419] on icon at bounding box center [1545, 423] width 20 height 20
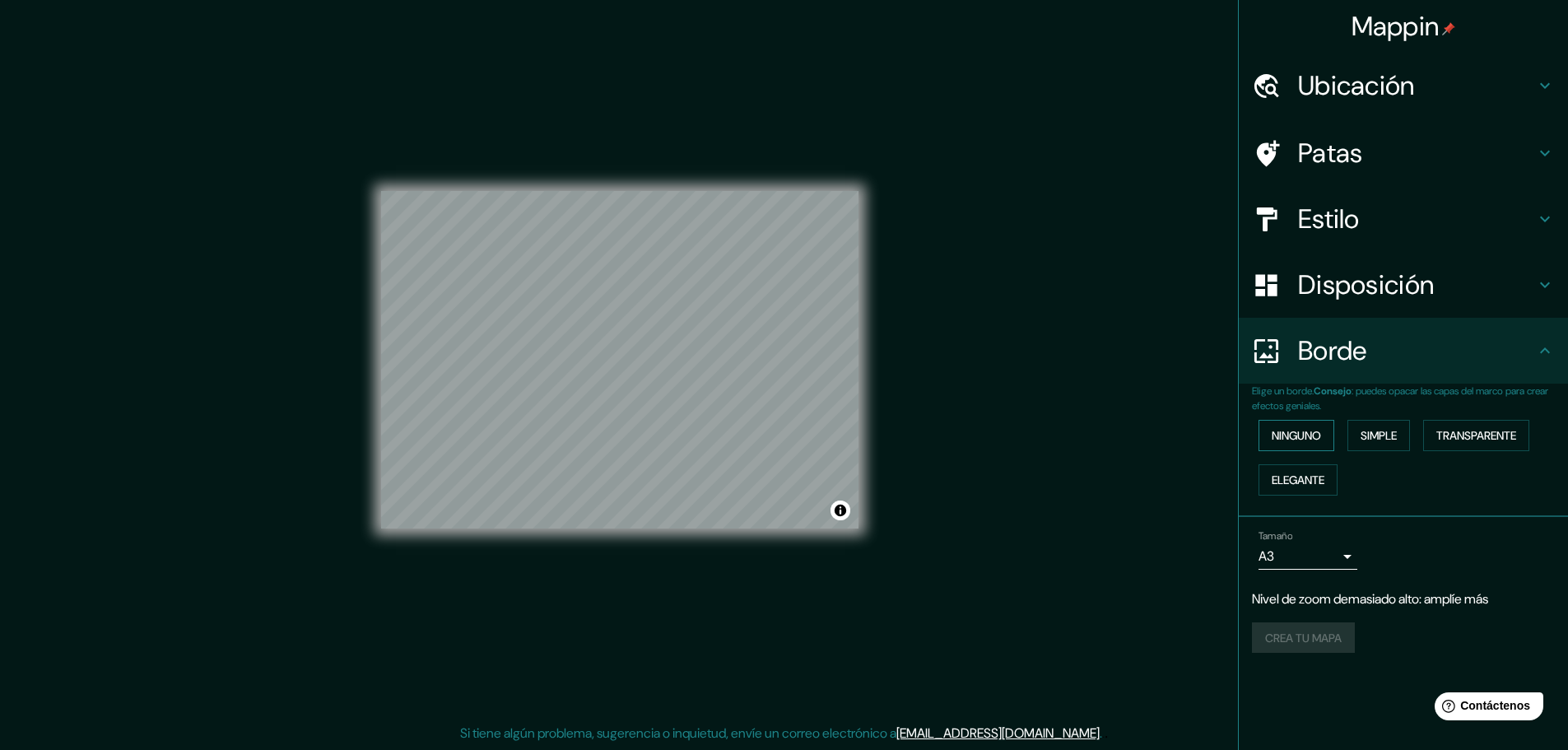
click at [1296, 434] on font "Ninguno" at bounding box center [1295, 435] width 49 height 15
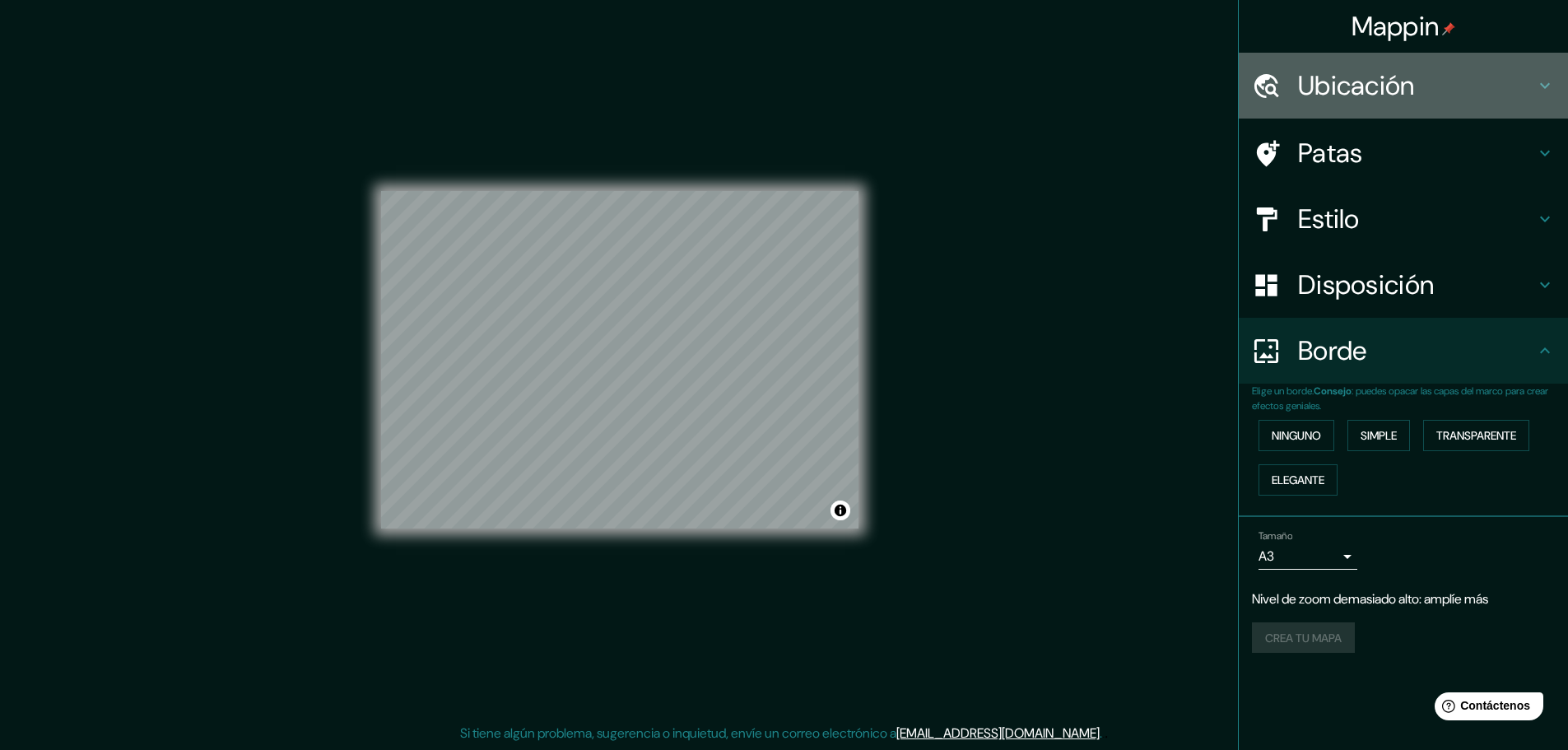
click at [1542, 84] on icon at bounding box center [1545, 86] width 20 height 20
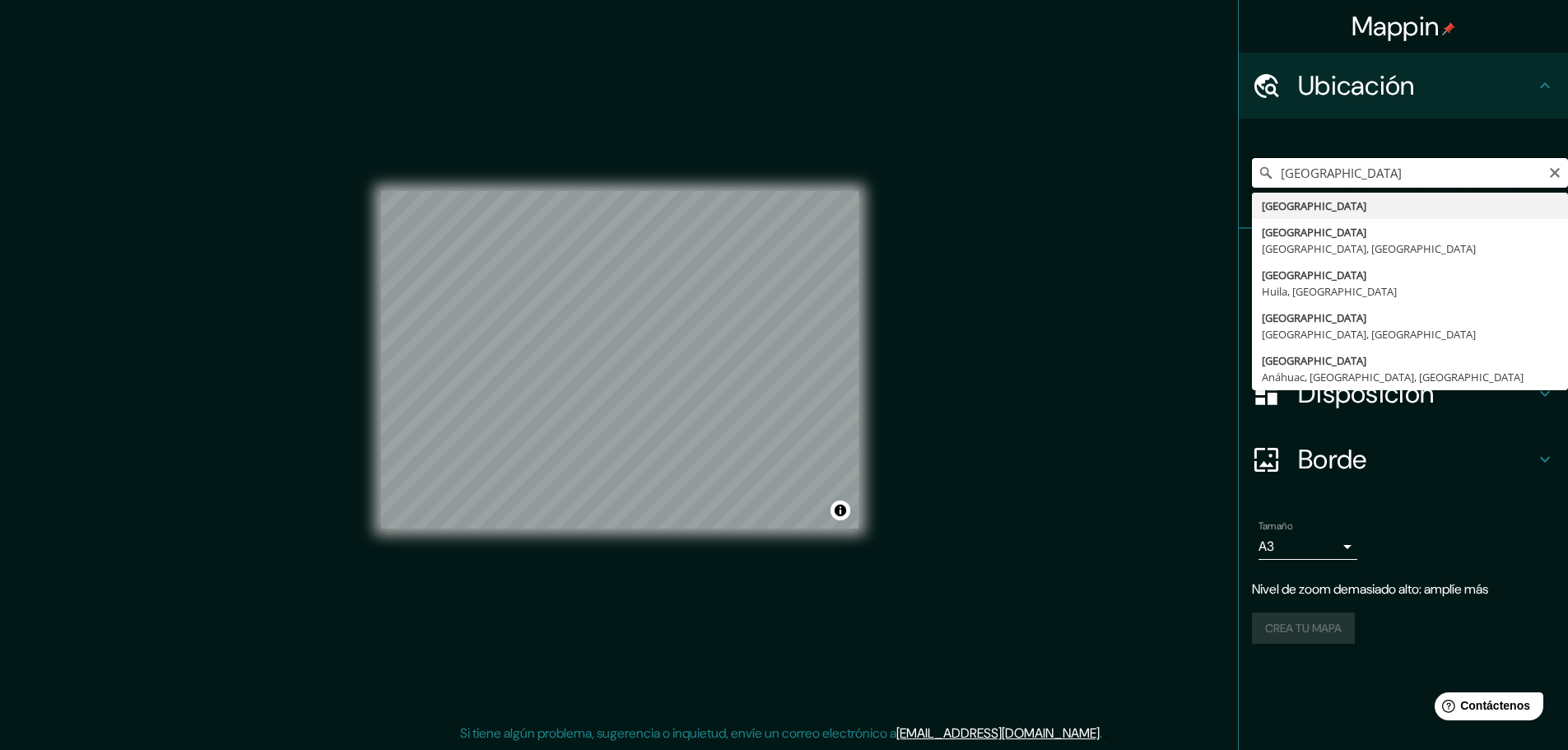
click at [1344, 175] on input "[GEOGRAPHIC_DATA]" at bounding box center [1409, 172] width 316 height 29
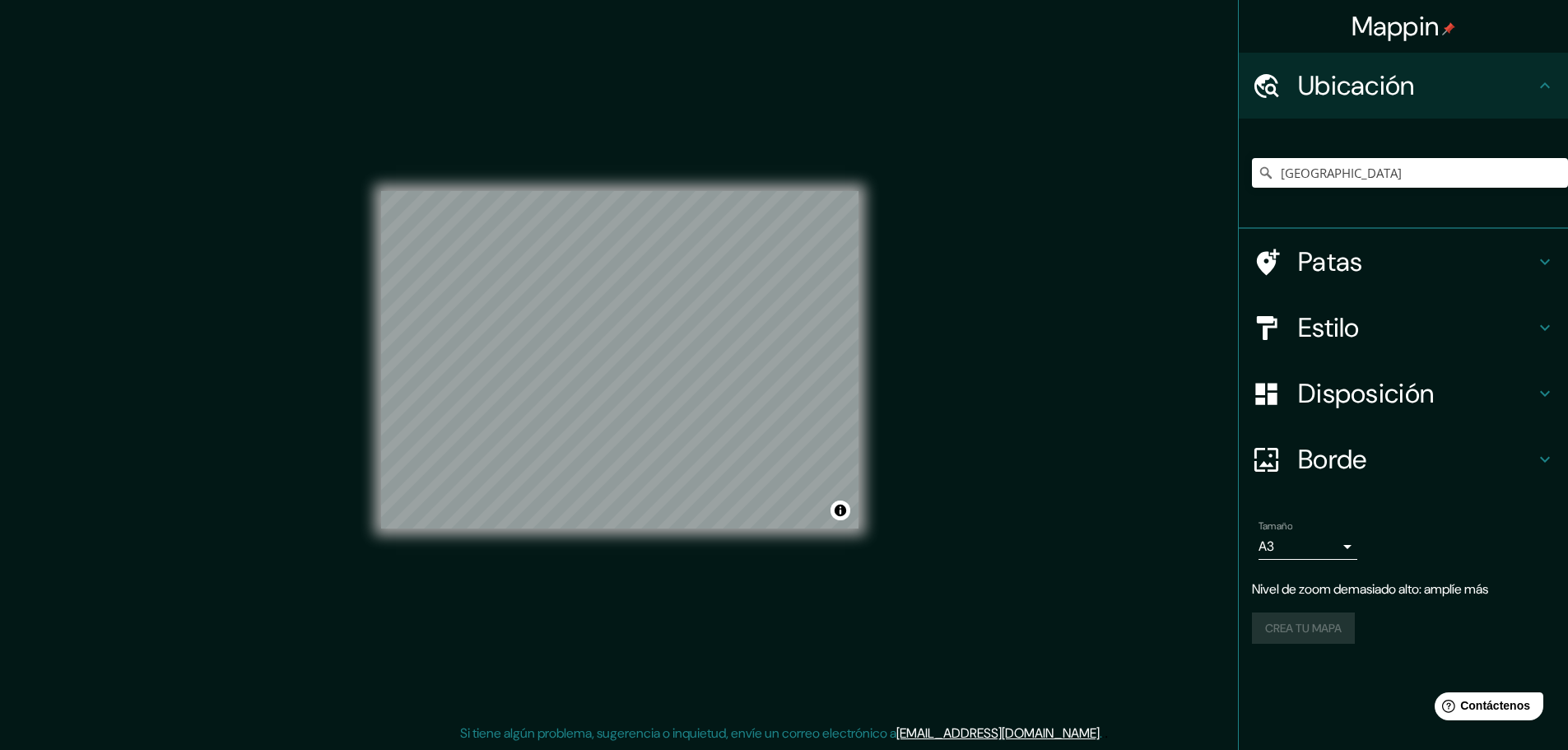
click at [1462, 502] on ul "Ubicación [GEOGRAPHIC_DATA] [GEOGRAPHIC_DATA] [GEOGRAPHIC_DATA] [GEOGRAPHIC_DAT…" at bounding box center [1403, 358] width 329 height 611
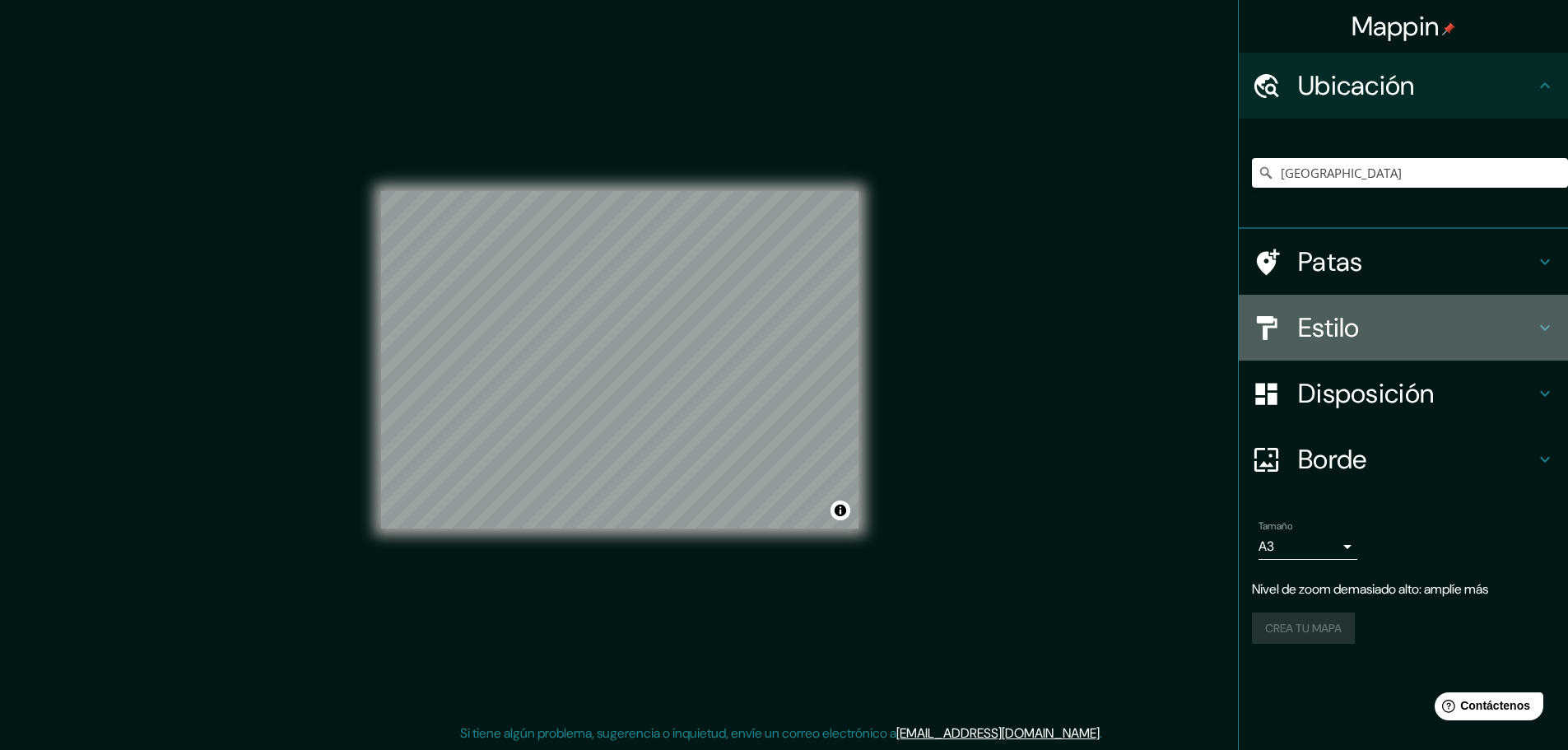
click at [1318, 319] on font "Estilo" at bounding box center [1328, 327] width 62 height 35
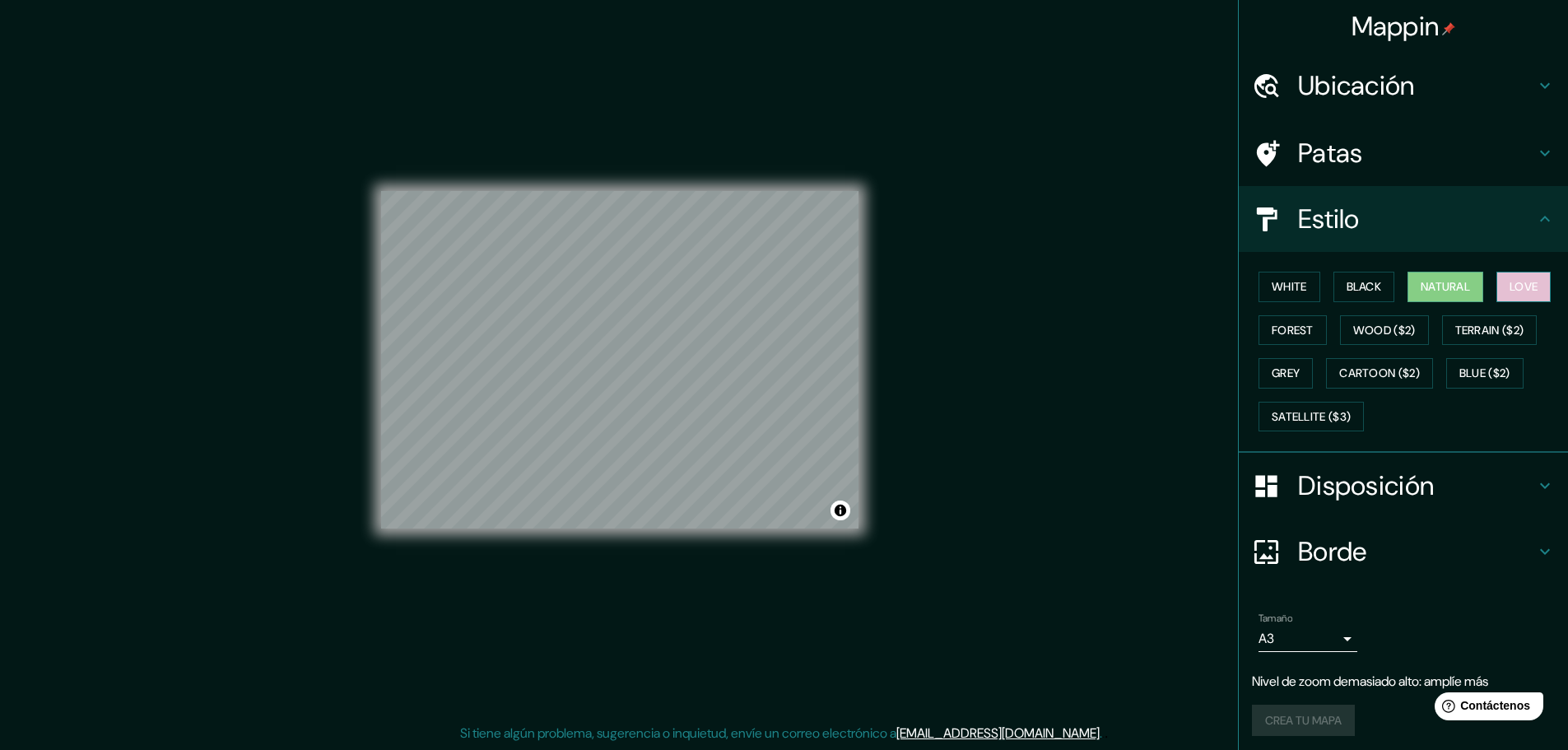
click at [1504, 279] on button "Love" at bounding box center [1523, 287] width 54 height 30
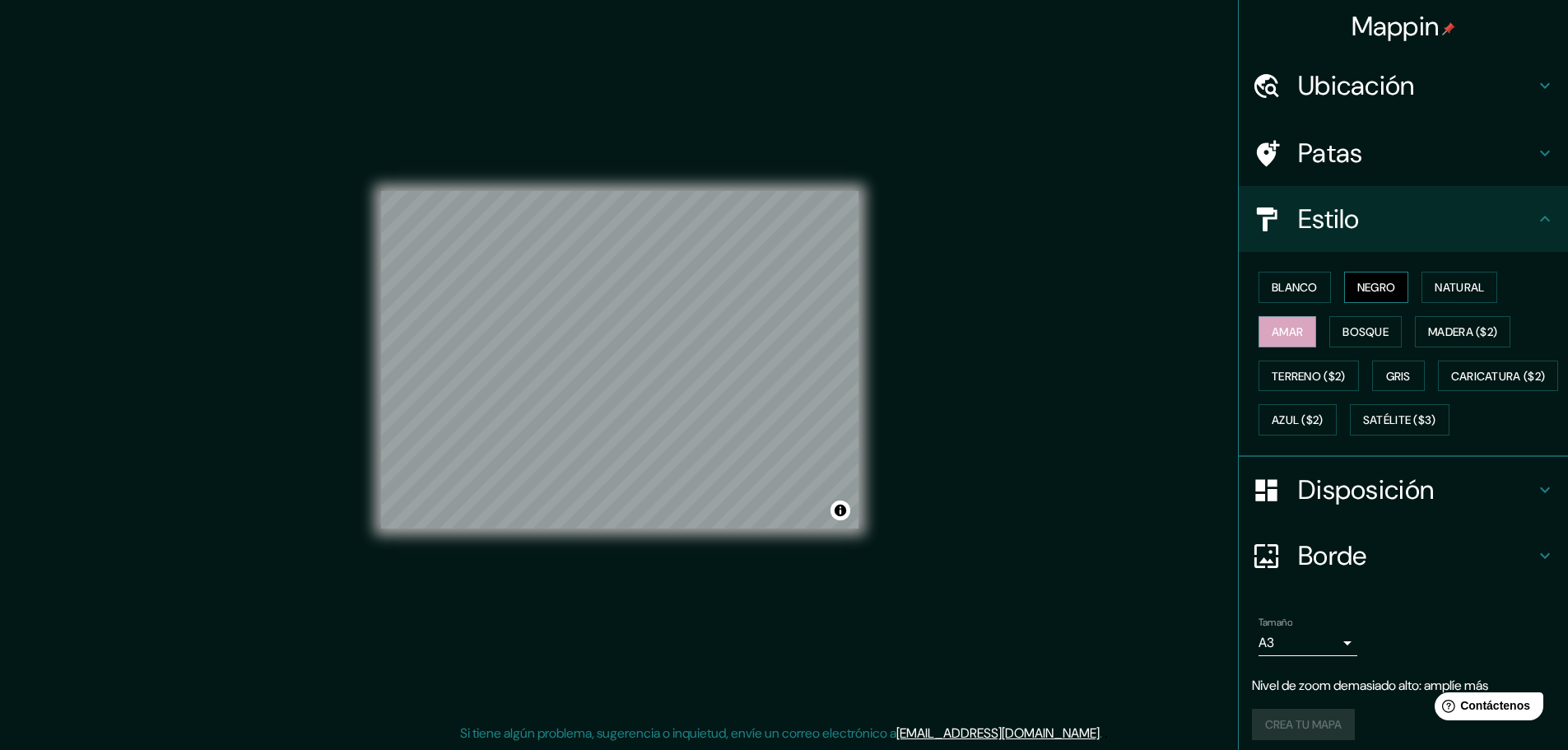
click at [1362, 287] on font "Negro" at bounding box center [1375, 287] width 38 height 15
click at [1357, 330] on font "Bosque" at bounding box center [1366, 332] width 46 height 15
click at [1282, 339] on font "Amar" at bounding box center [1286, 332] width 31 height 21
click at [1455, 333] on font "Madera ($2)" at bounding box center [1463, 332] width 70 height 15
click at [1486, 334] on font "Madera ($2)" at bounding box center [1463, 332] width 70 height 15
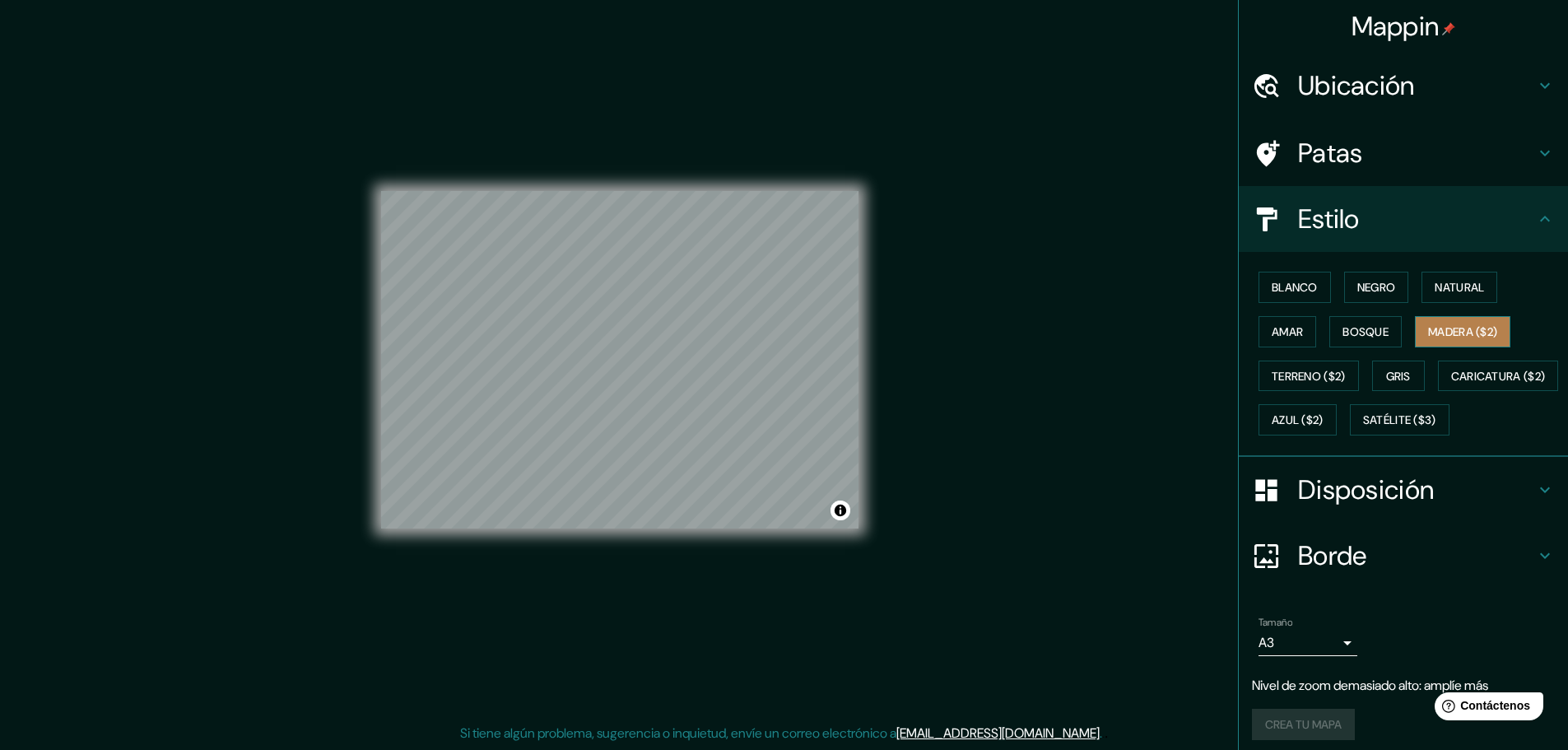
click at [1486, 334] on font "Madera ($2)" at bounding box center [1463, 332] width 70 height 15
